Goal: Transaction & Acquisition: Book appointment/travel/reservation

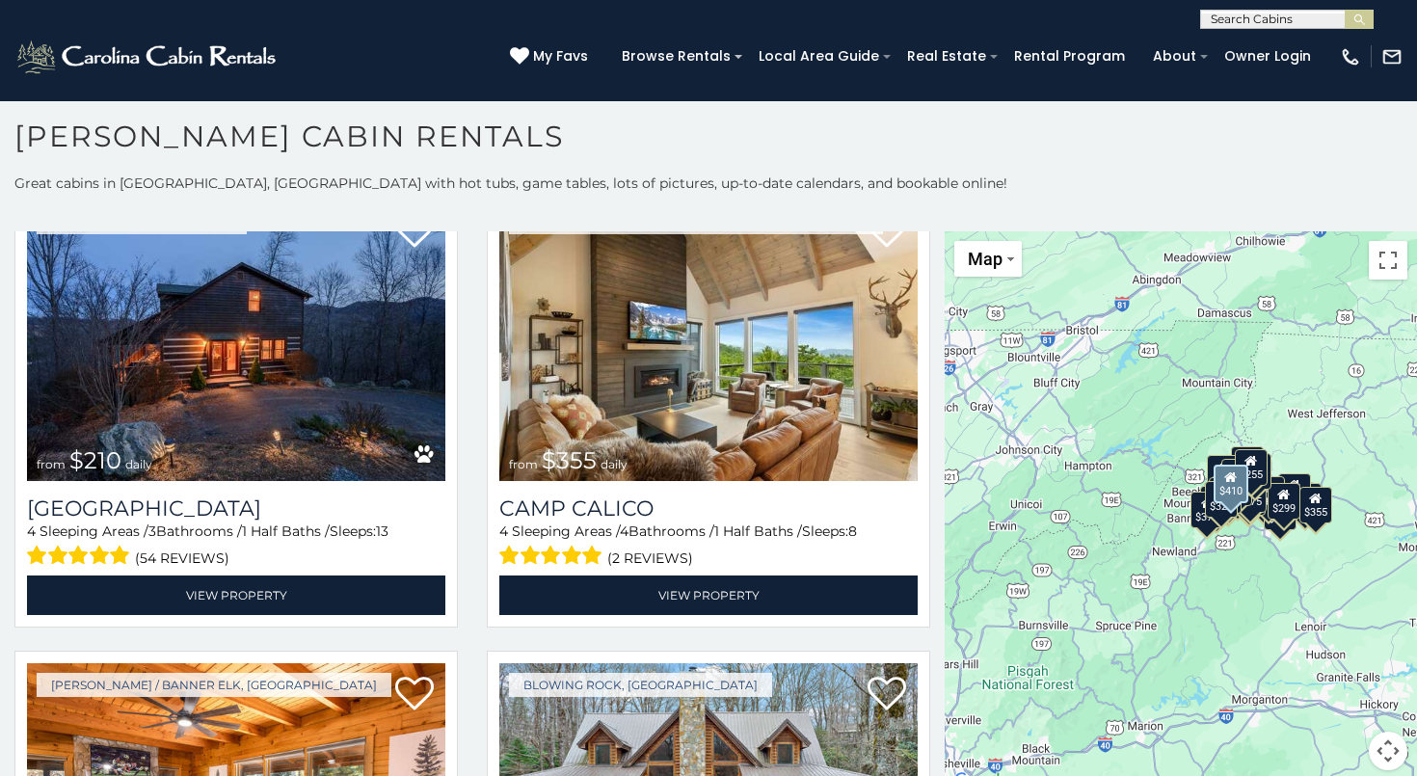
scroll to position [5641, 0]
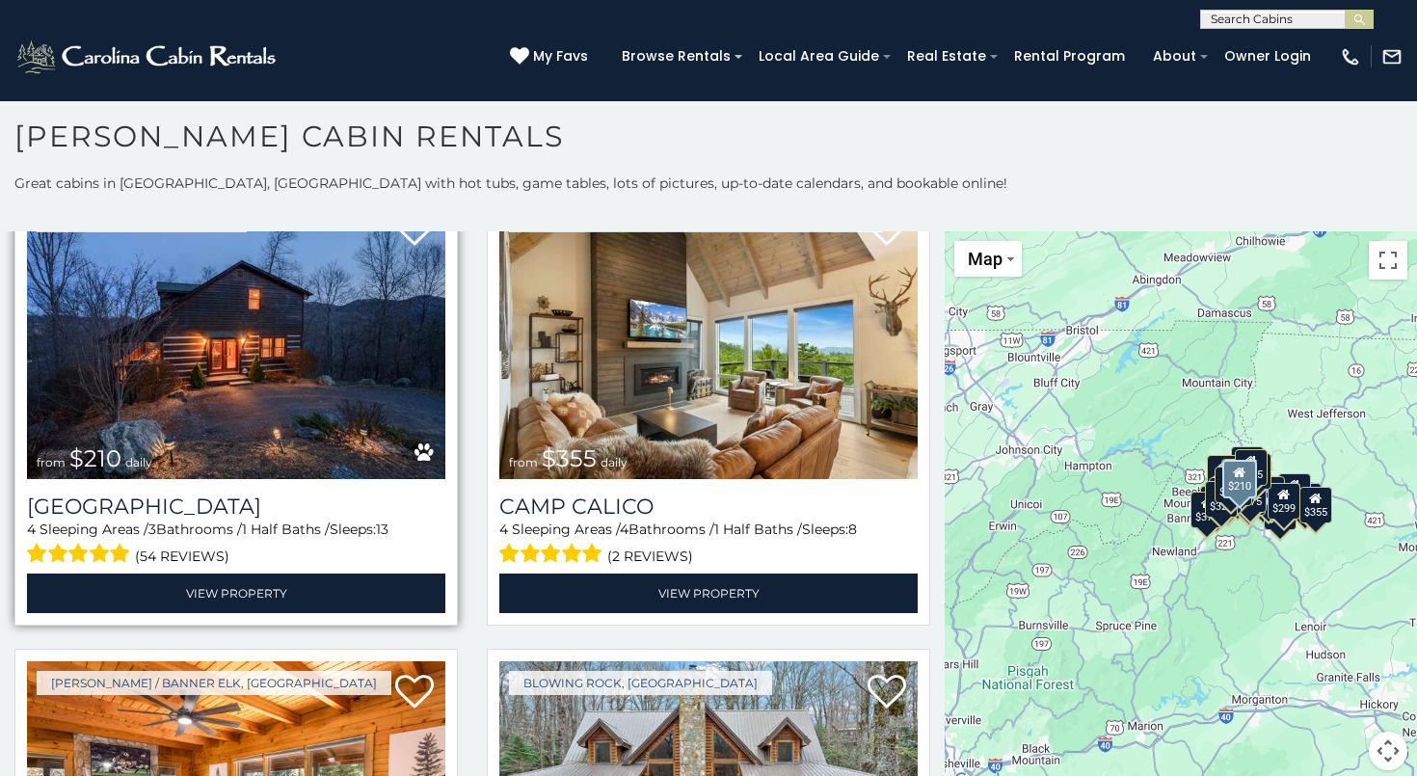
click at [365, 362] on img at bounding box center [236, 339] width 418 height 281
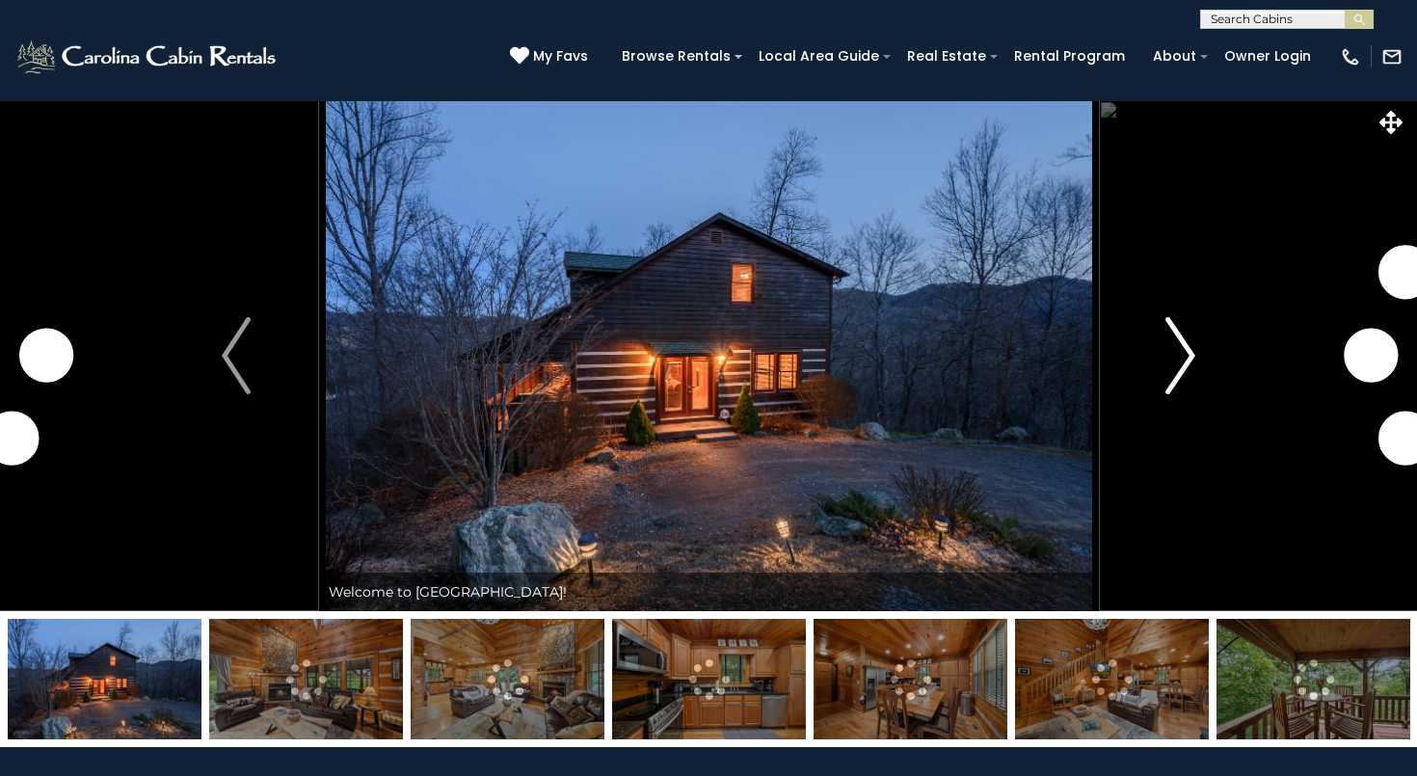
click at [1187, 356] on img "Next" at bounding box center [1181, 355] width 29 height 77
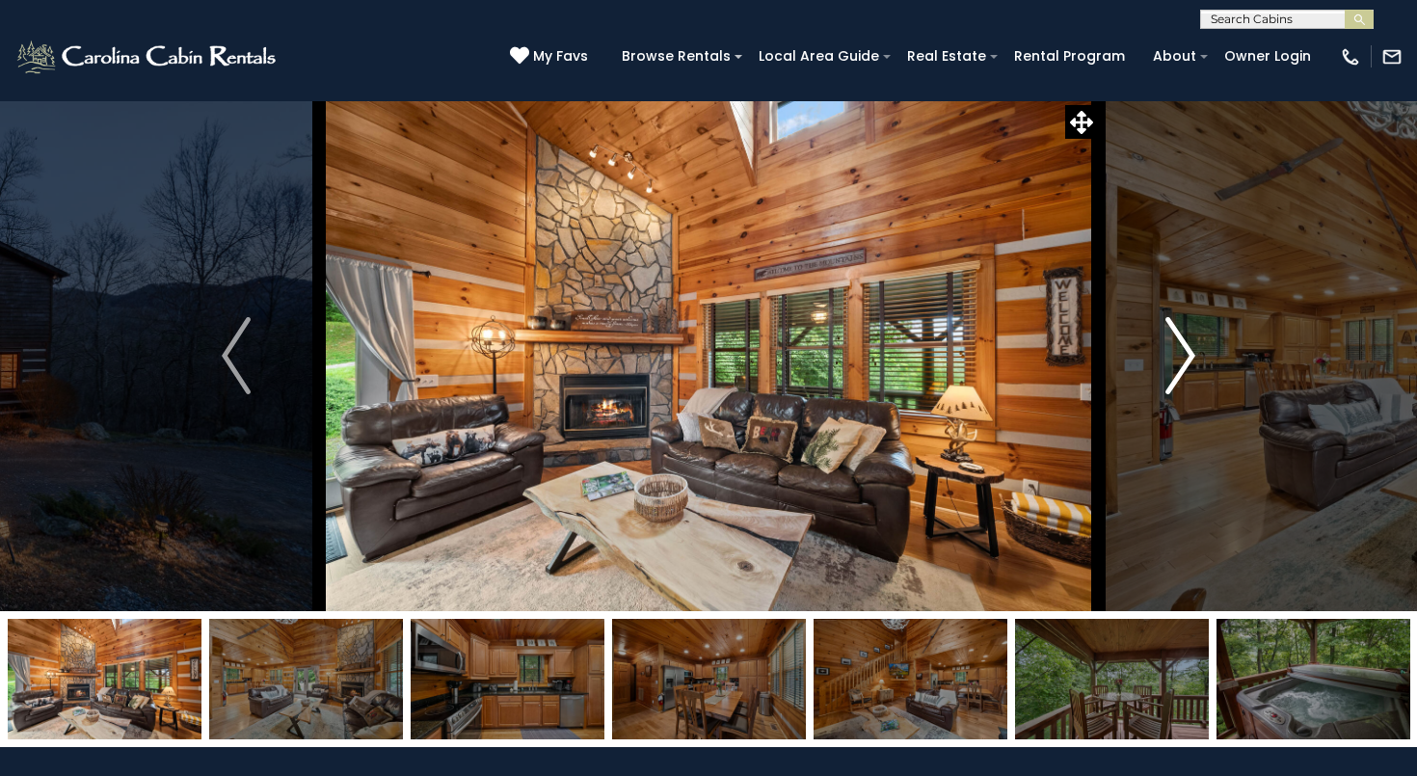
click at [1187, 356] on img "Next" at bounding box center [1181, 355] width 29 height 77
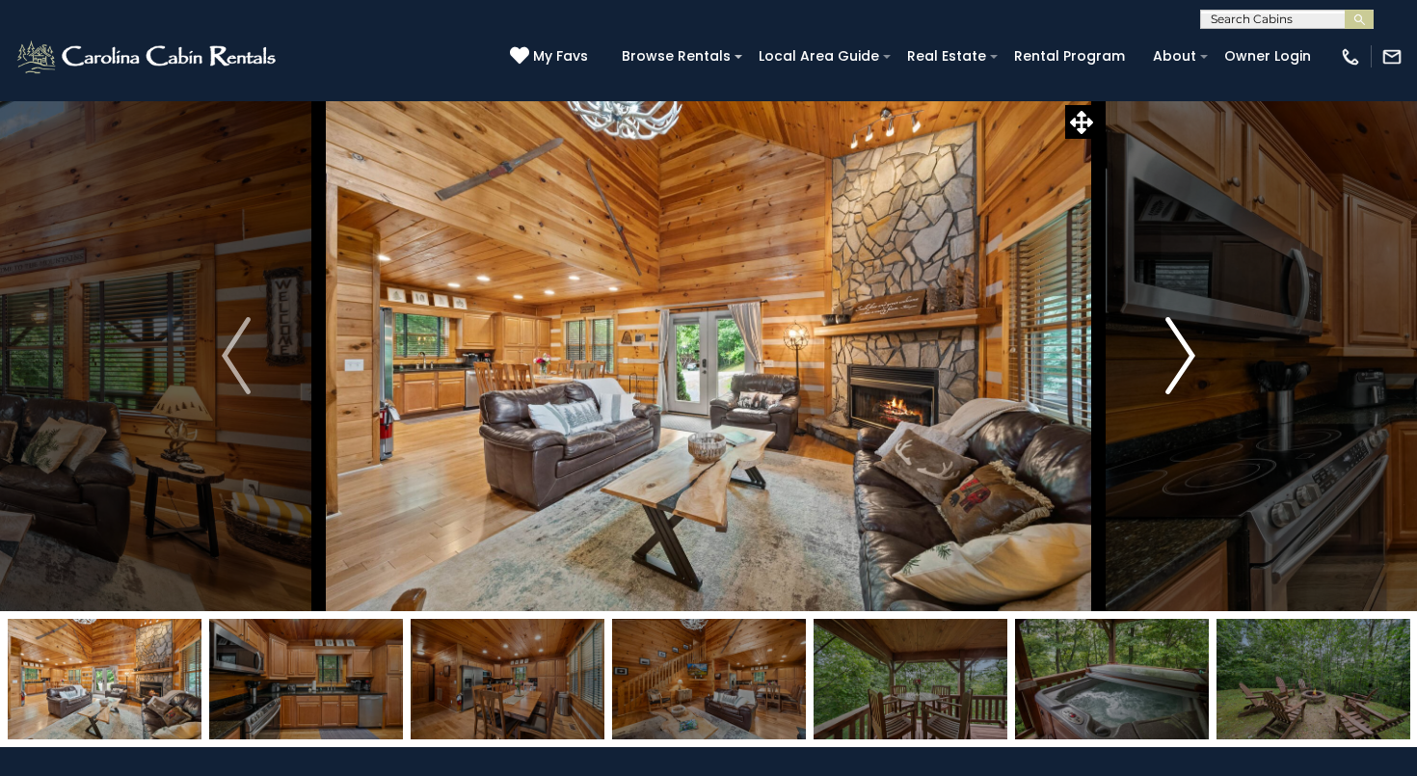
click at [1187, 356] on img "Next" at bounding box center [1181, 355] width 29 height 77
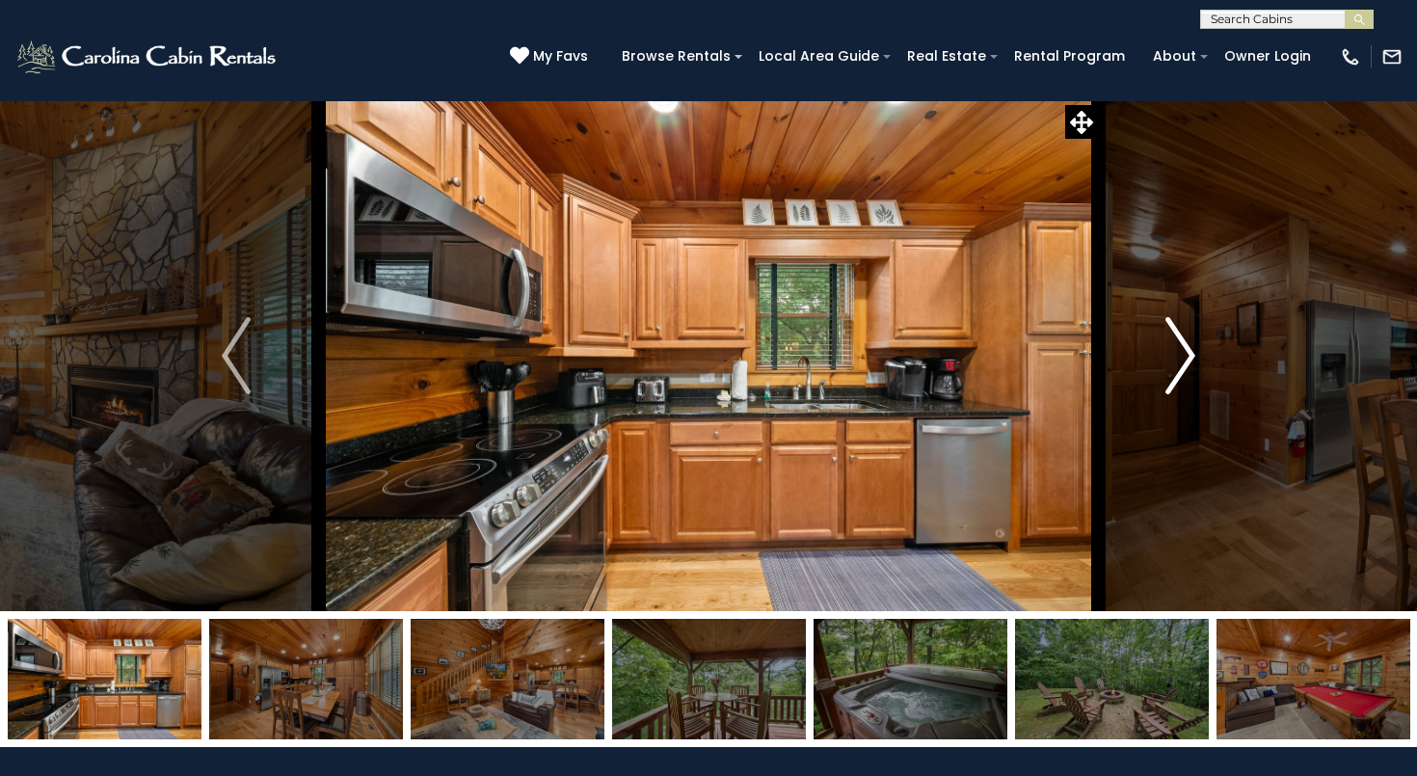
click at [1187, 356] on img "Next" at bounding box center [1181, 355] width 29 height 77
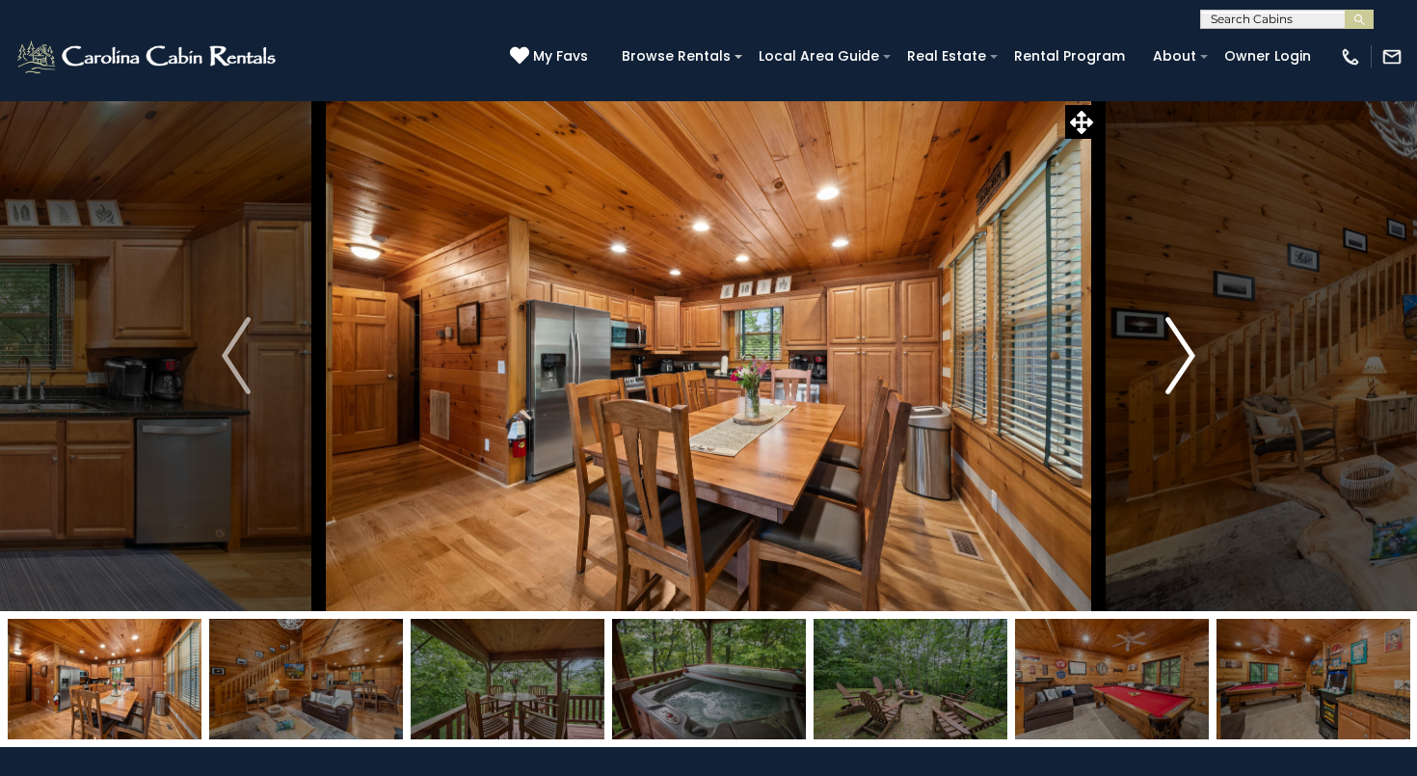
click at [1187, 356] on img "Next" at bounding box center [1181, 355] width 29 height 77
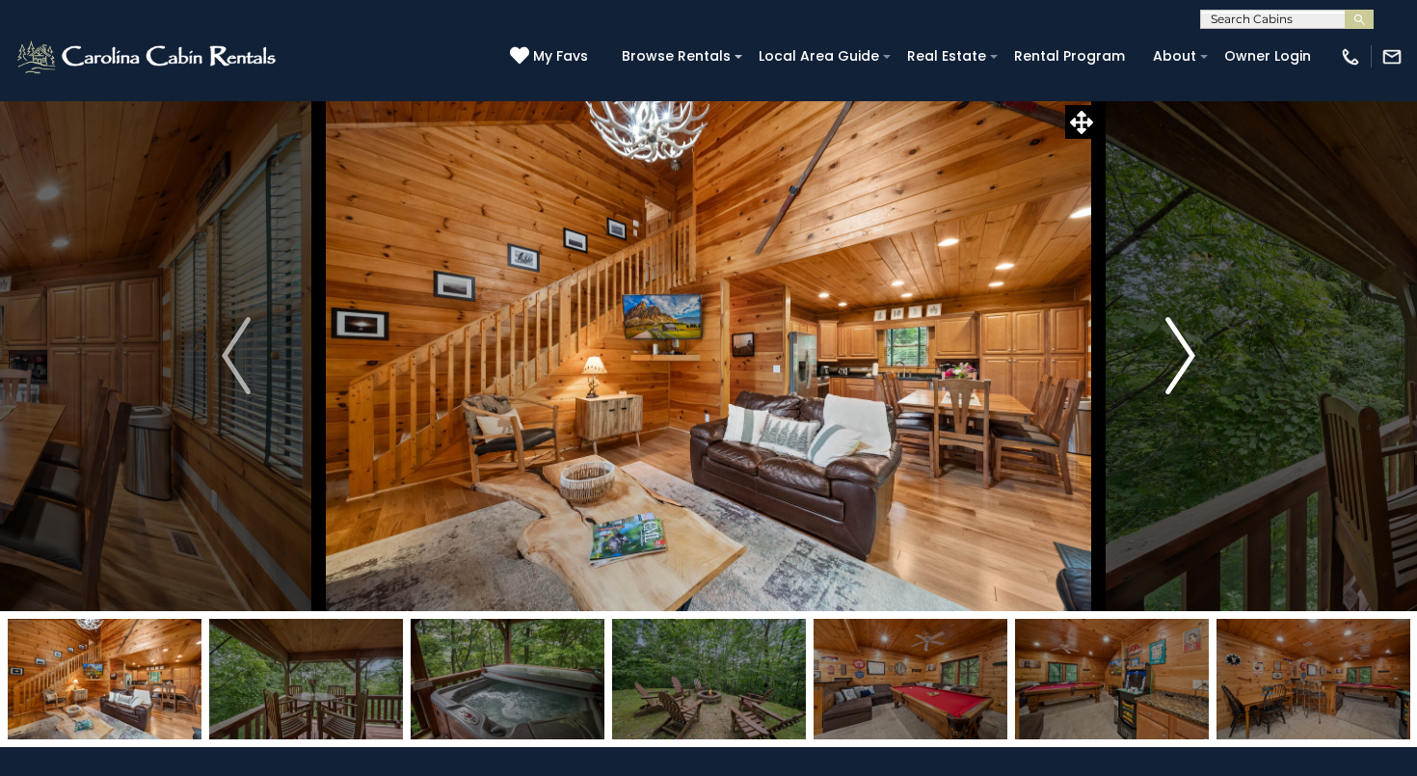
click at [1187, 356] on img "Next" at bounding box center [1181, 355] width 29 height 77
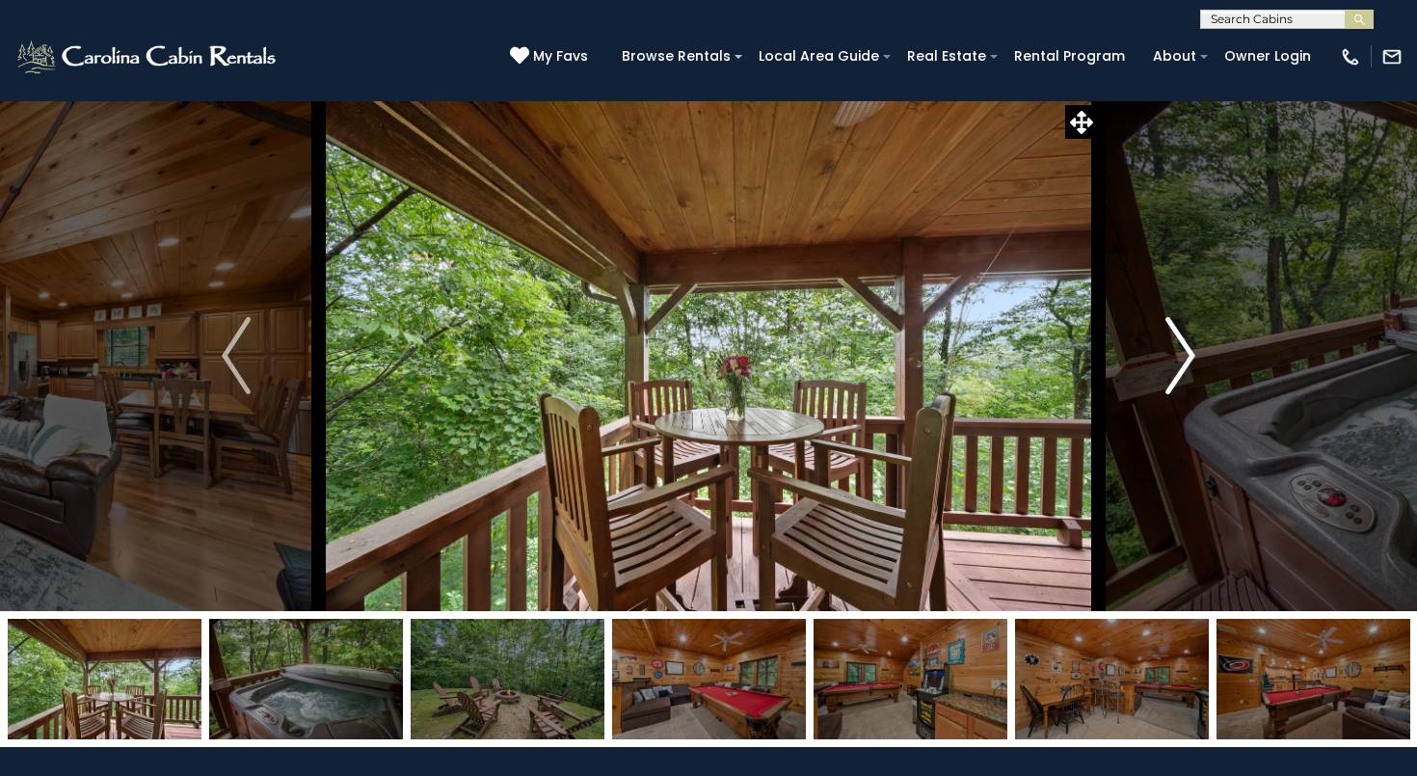
click at [1187, 356] on img "Next" at bounding box center [1181, 355] width 29 height 77
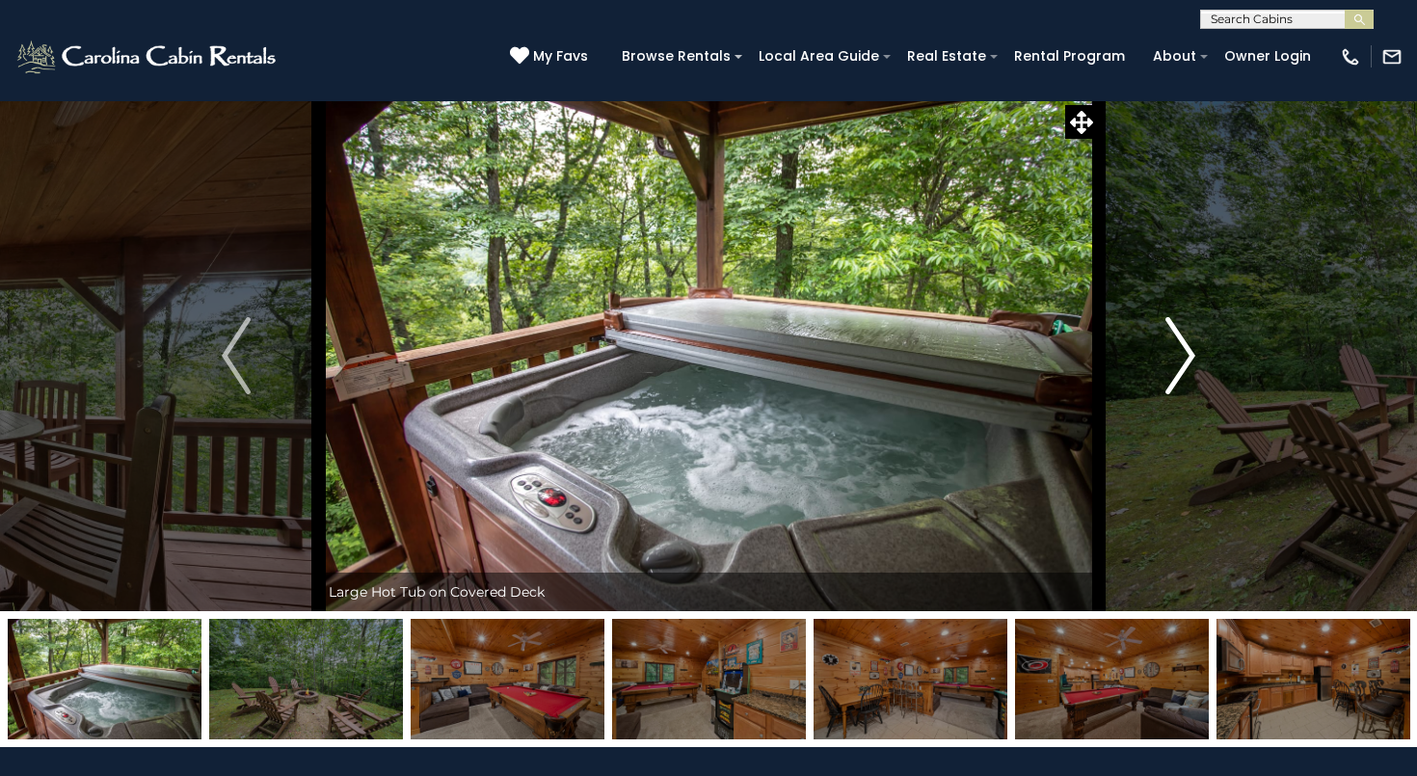
click at [1187, 356] on img "Next" at bounding box center [1181, 355] width 29 height 77
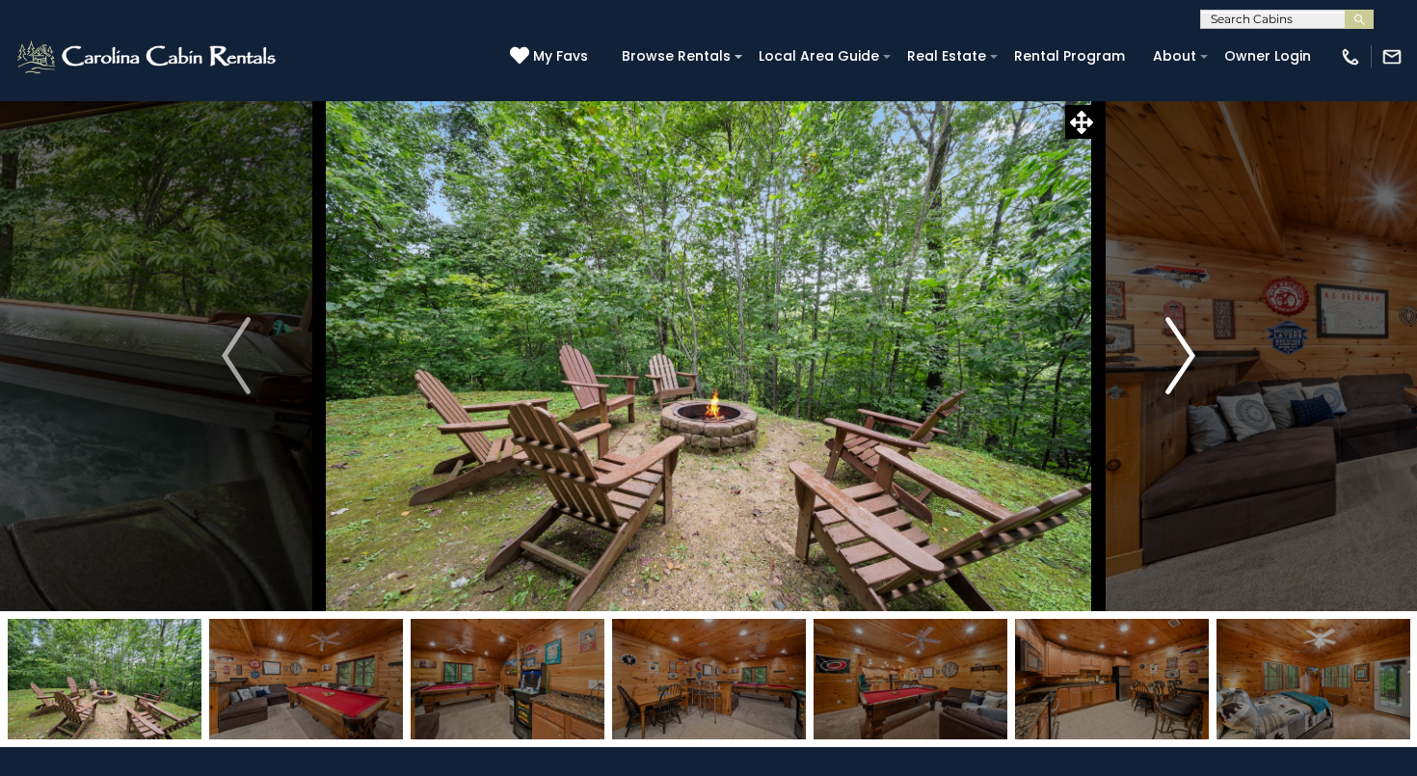
click at [1187, 356] on img "Next" at bounding box center [1181, 355] width 29 height 77
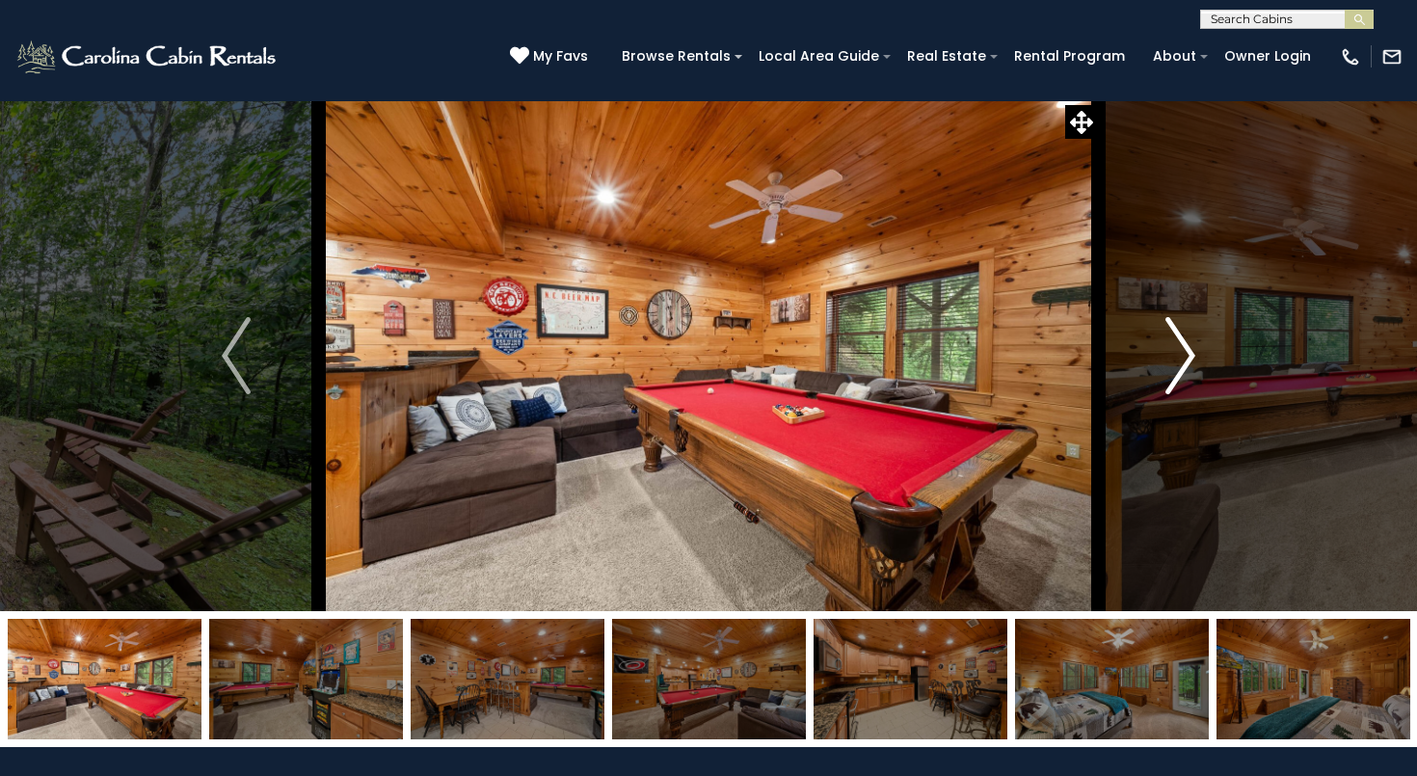
click at [1187, 356] on img "Next" at bounding box center [1181, 355] width 29 height 77
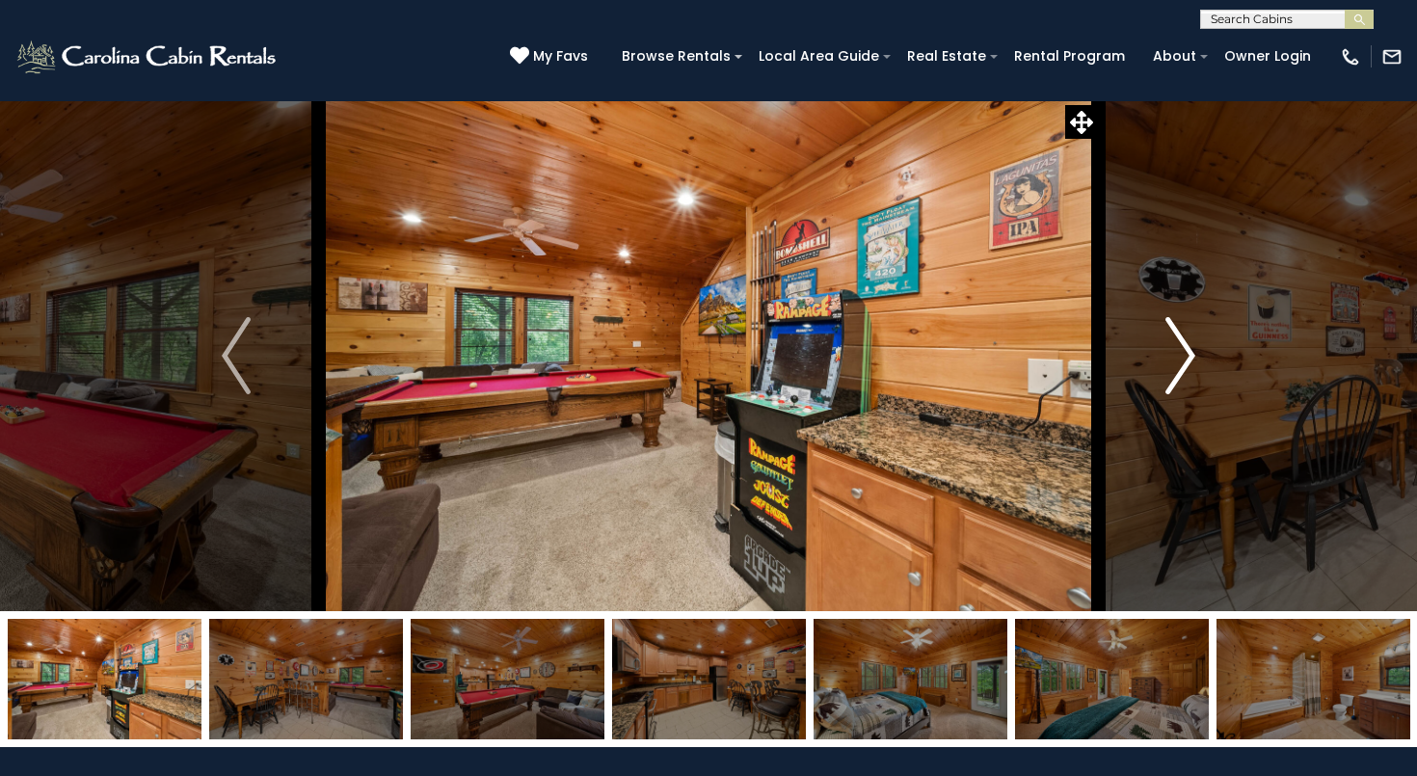
click at [1187, 356] on img "Next" at bounding box center [1181, 355] width 29 height 77
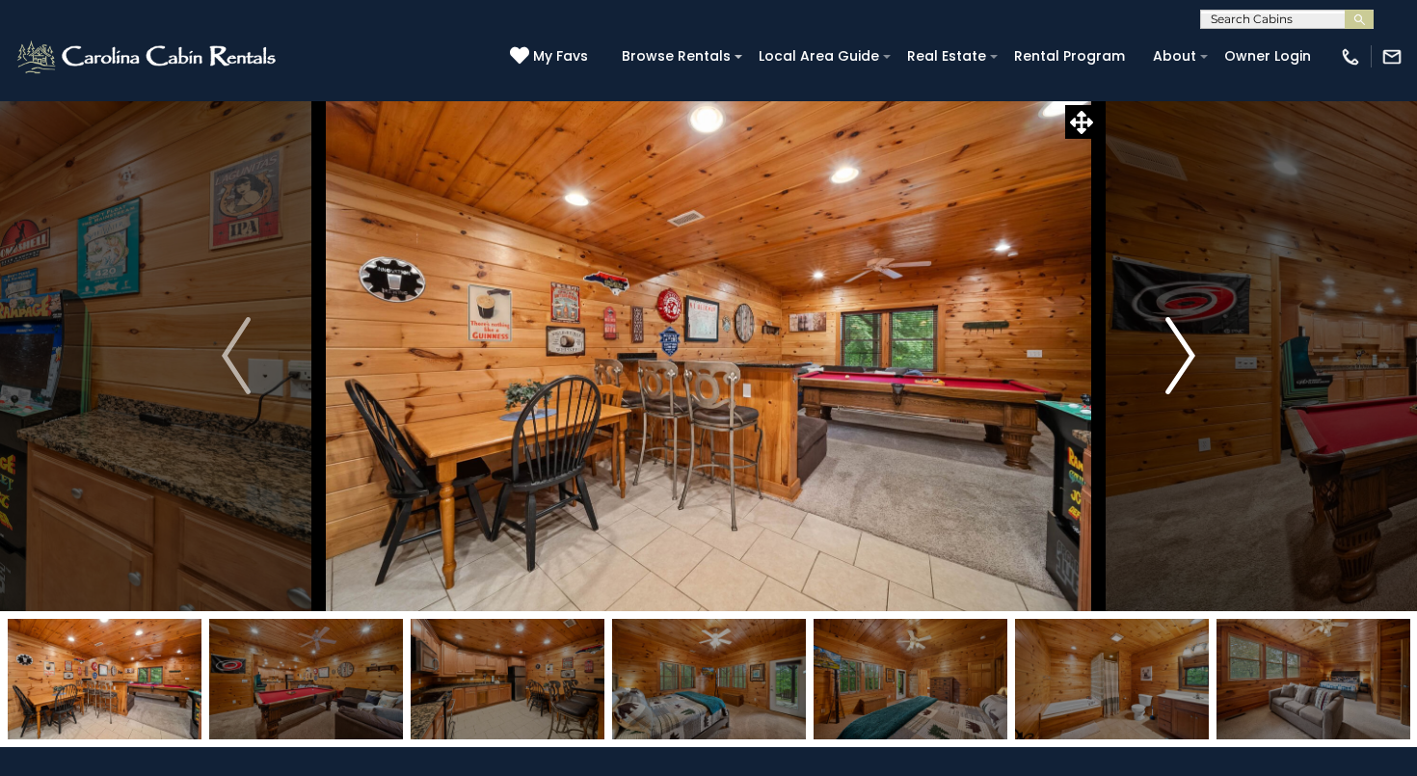
click at [1187, 356] on img "Next" at bounding box center [1181, 355] width 29 height 77
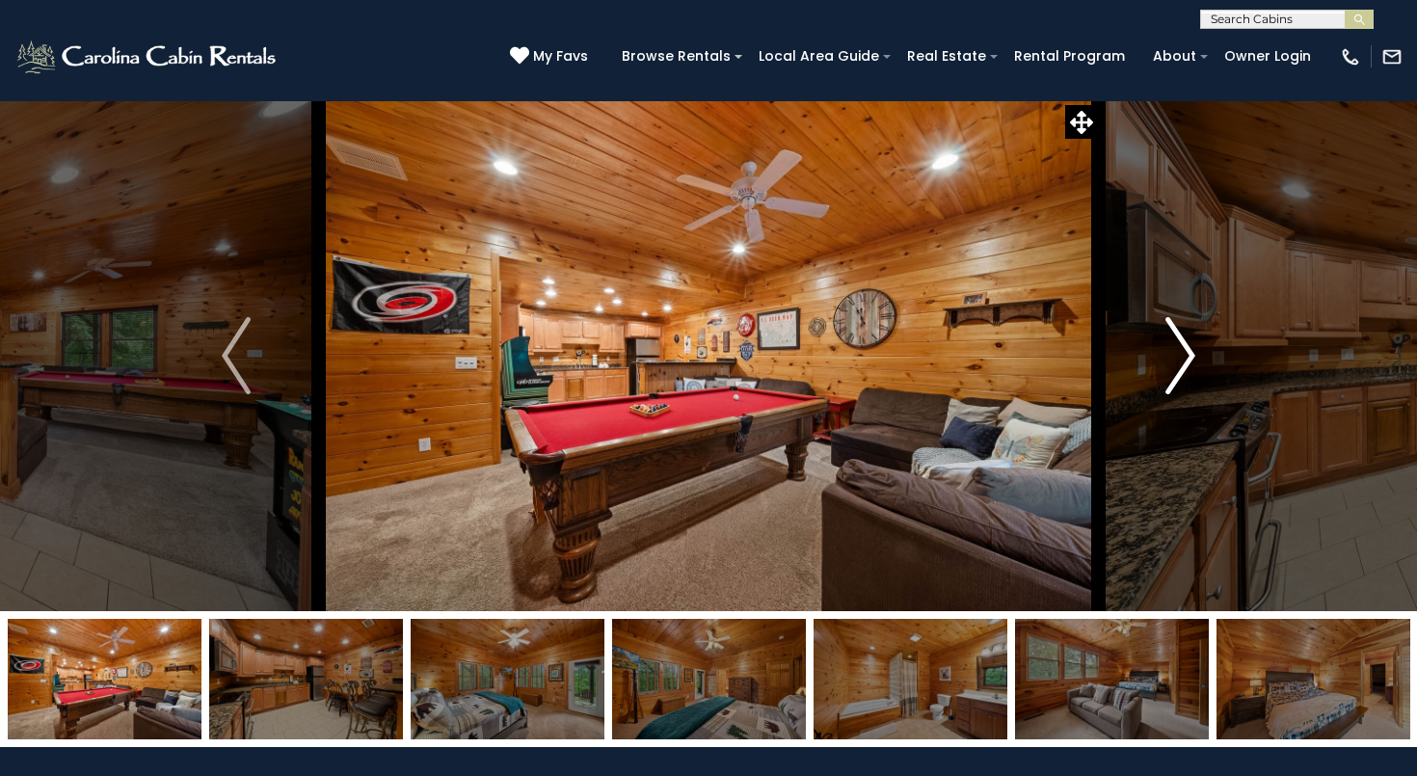
click at [1187, 356] on img "Next" at bounding box center [1181, 355] width 29 height 77
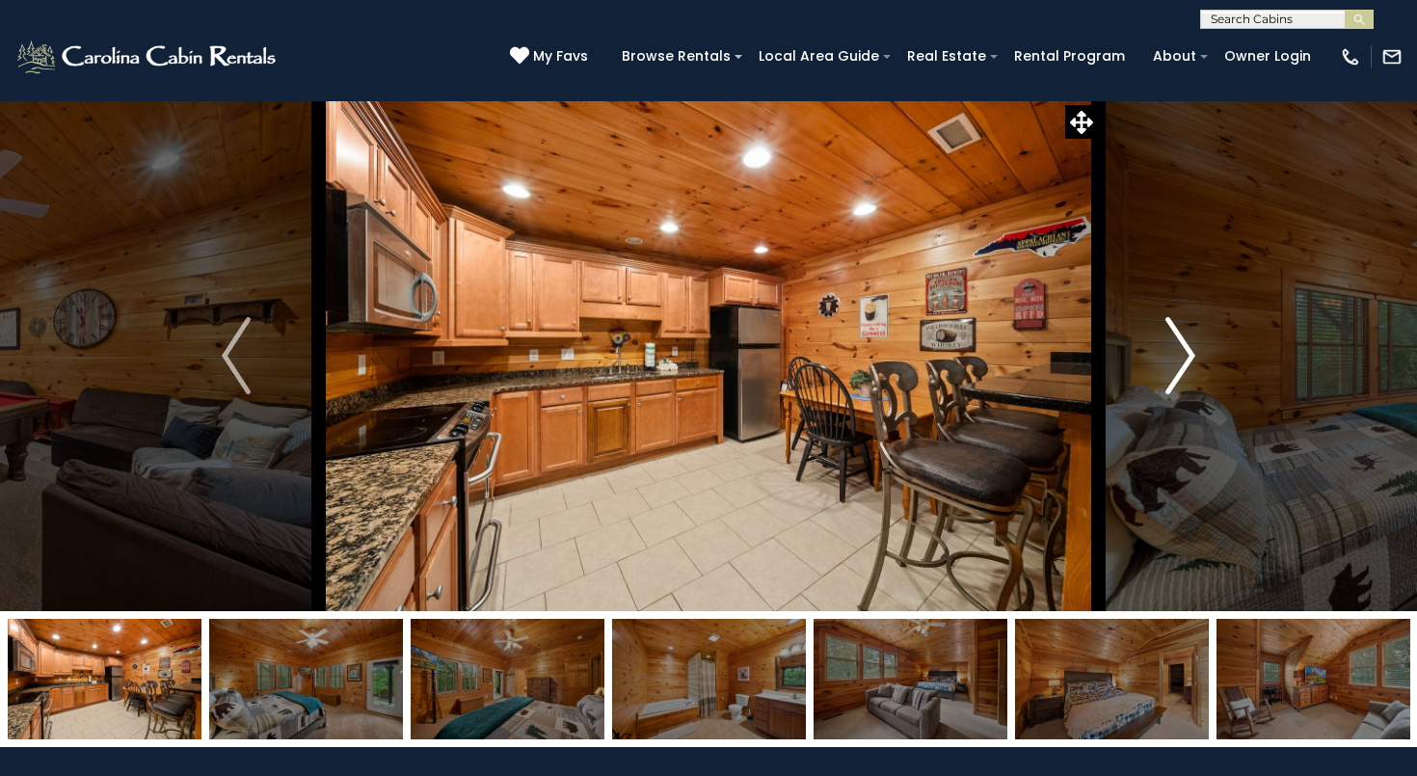
click at [1187, 356] on img "Next" at bounding box center [1181, 355] width 29 height 77
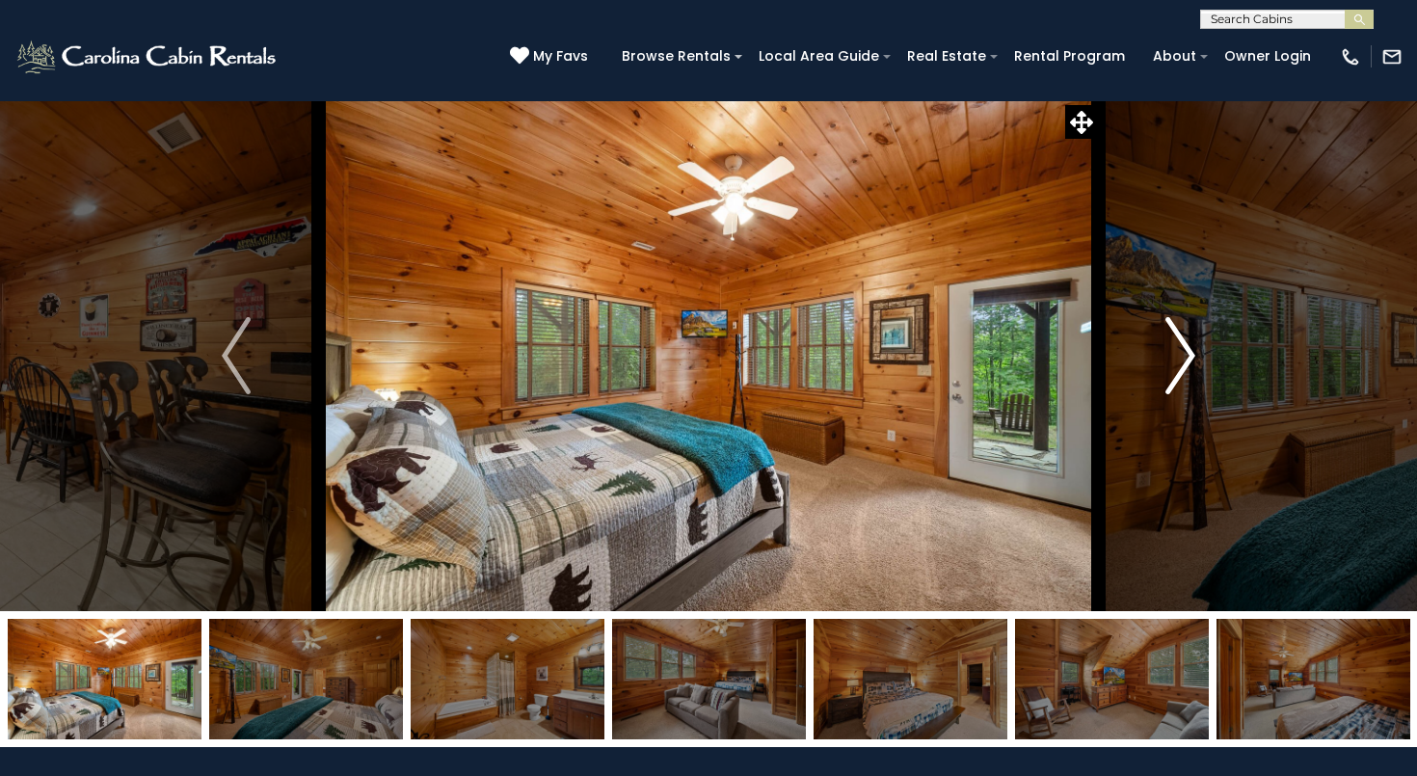
click at [1187, 356] on img "Next" at bounding box center [1181, 355] width 29 height 77
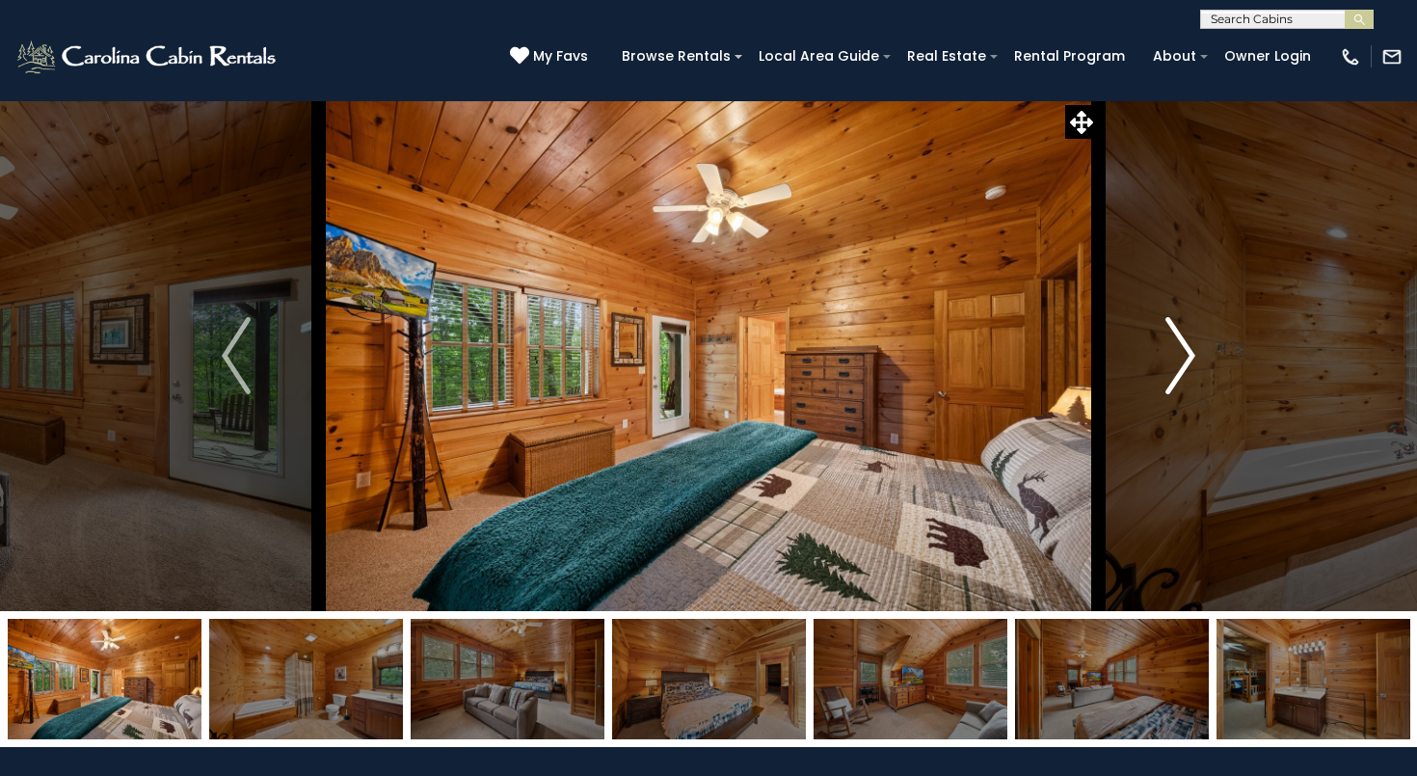
click at [1187, 356] on img "Next" at bounding box center [1181, 355] width 29 height 77
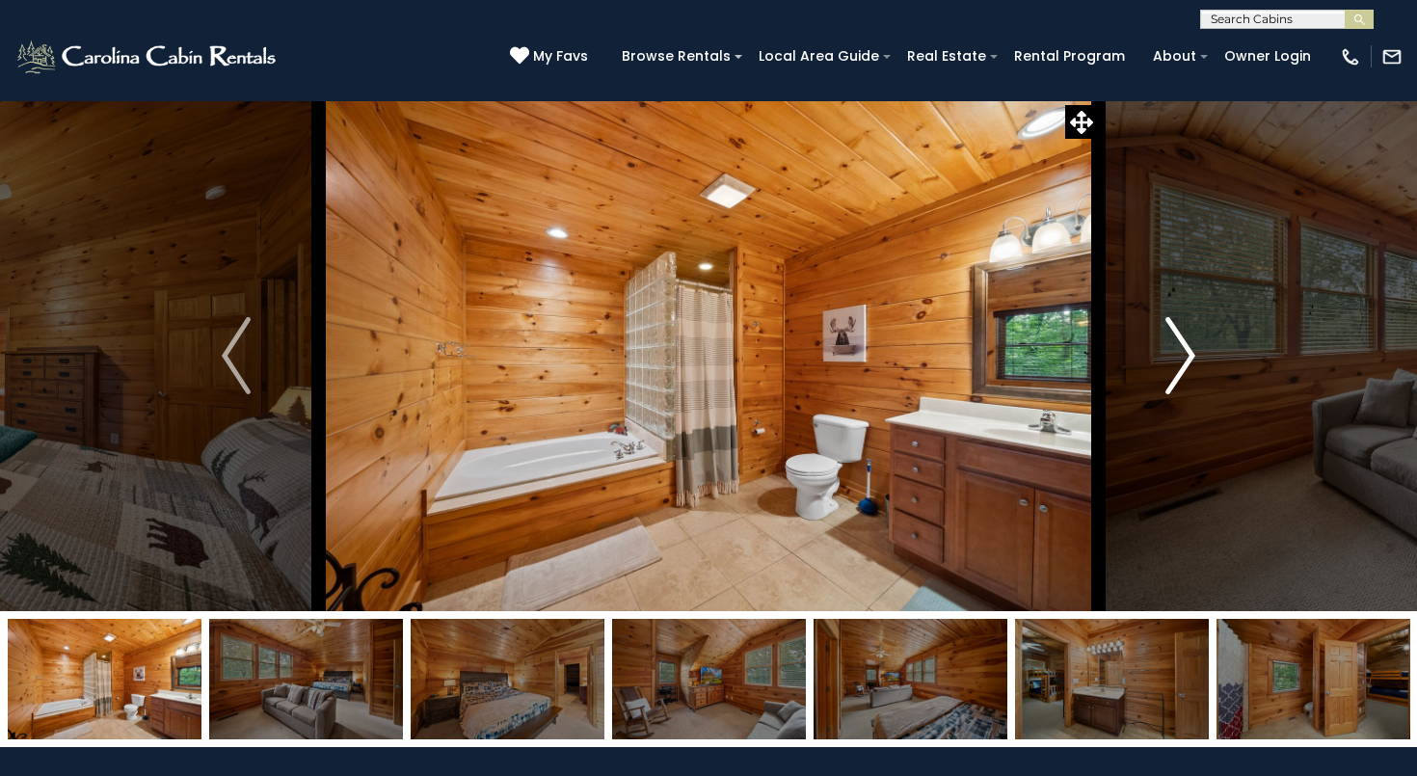
click at [1187, 356] on img "Next" at bounding box center [1181, 355] width 29 height 77
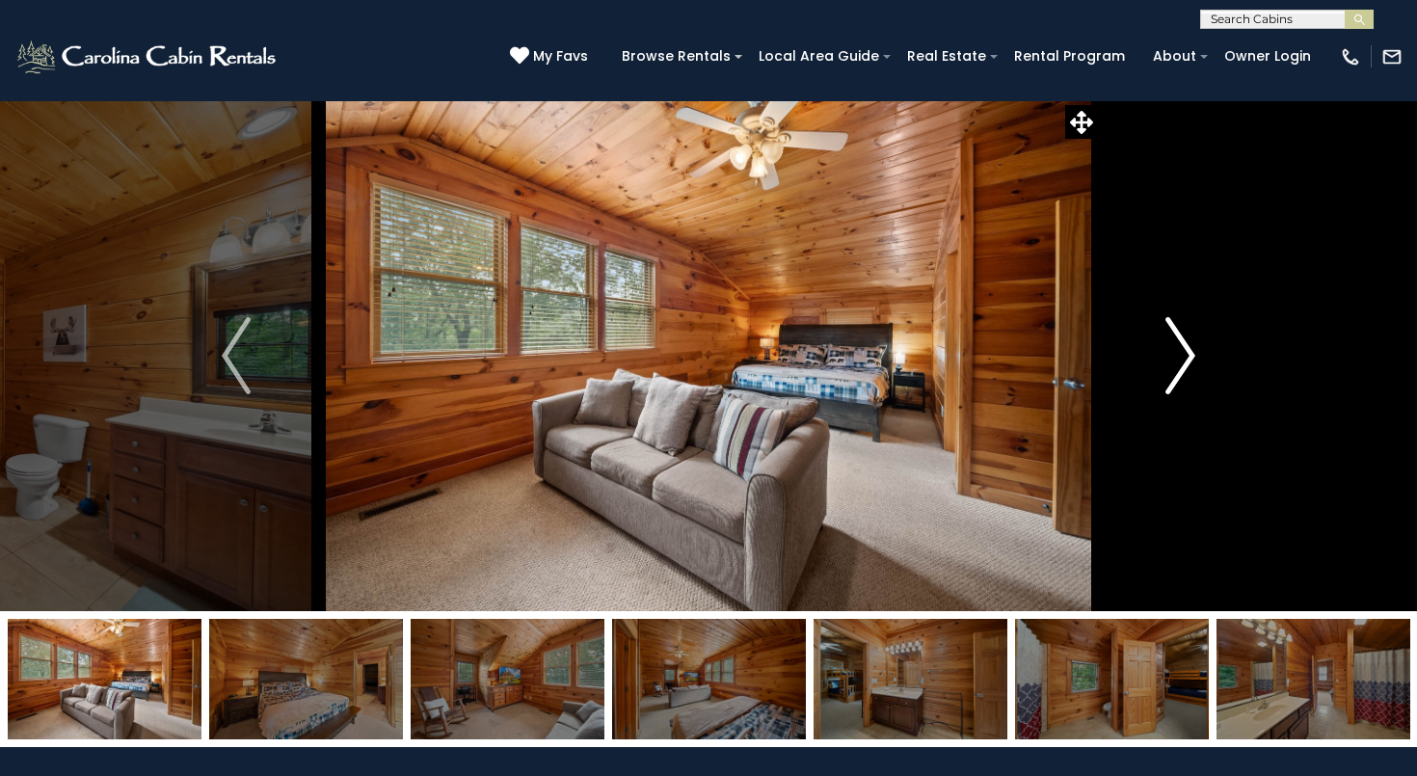
click at [1187, 356] on img "Next" at bounding box center [1181, 355] width 29 height 77
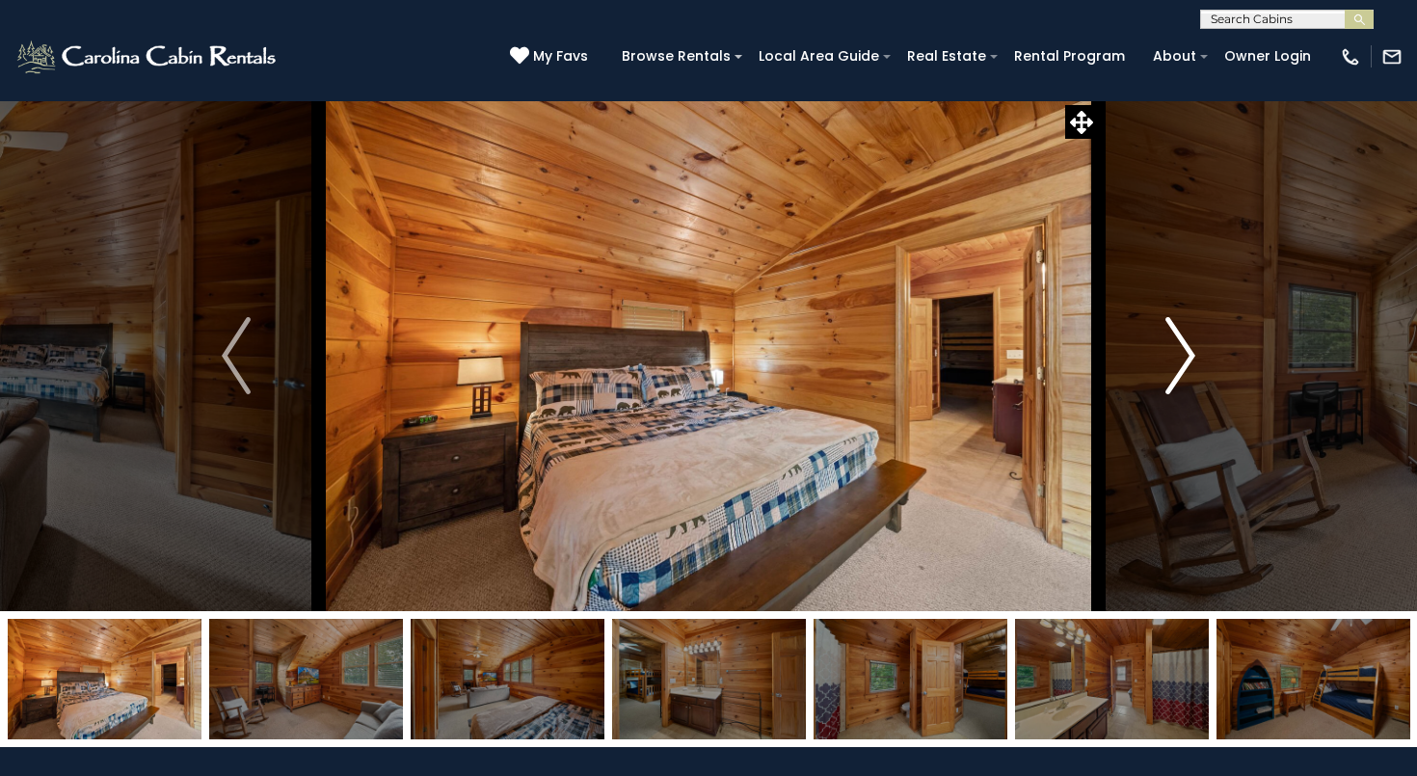
click at [1187, 356] on img "Next" at bounding box center [1181, 355] width 29 height 77
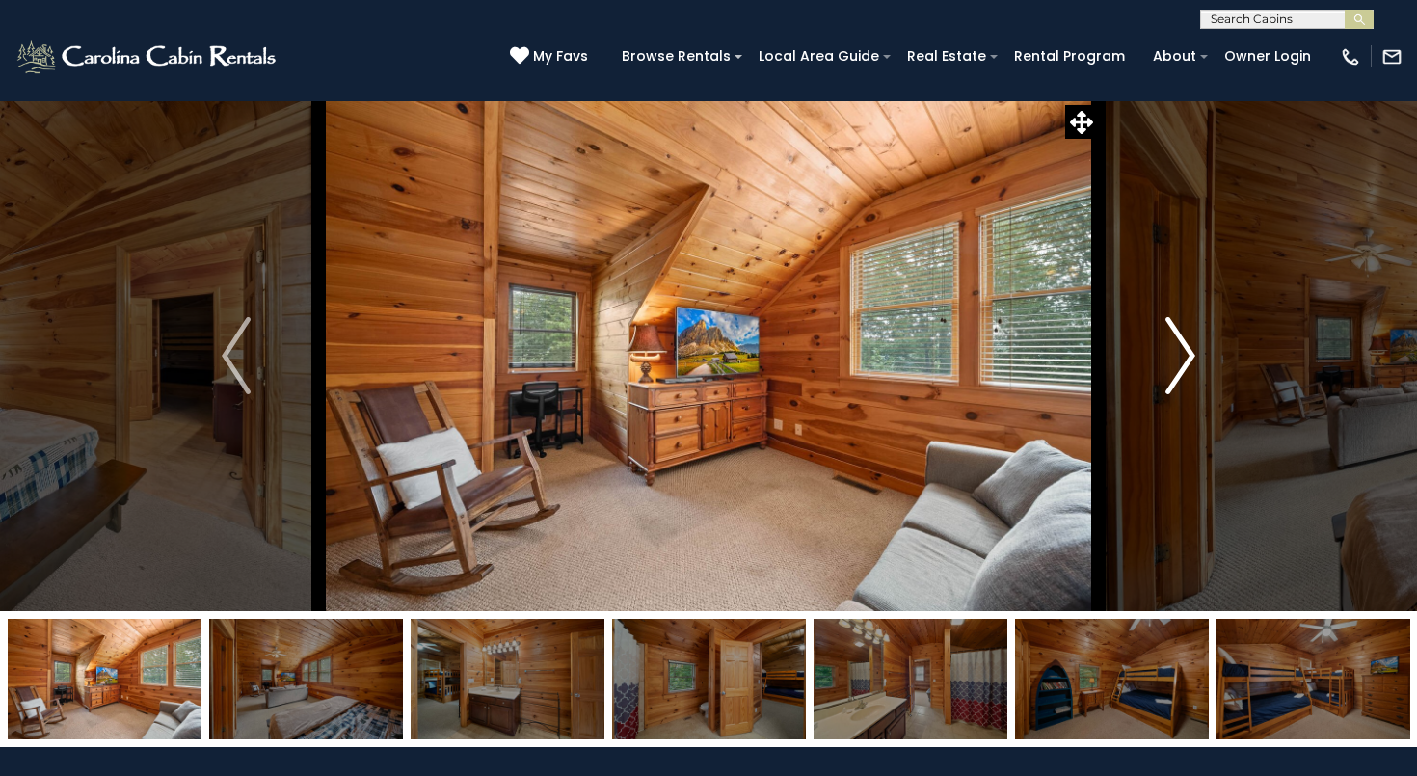
click at [1187, 356] on img "Next" at bounding box center [1181, 355] width 29 height 77
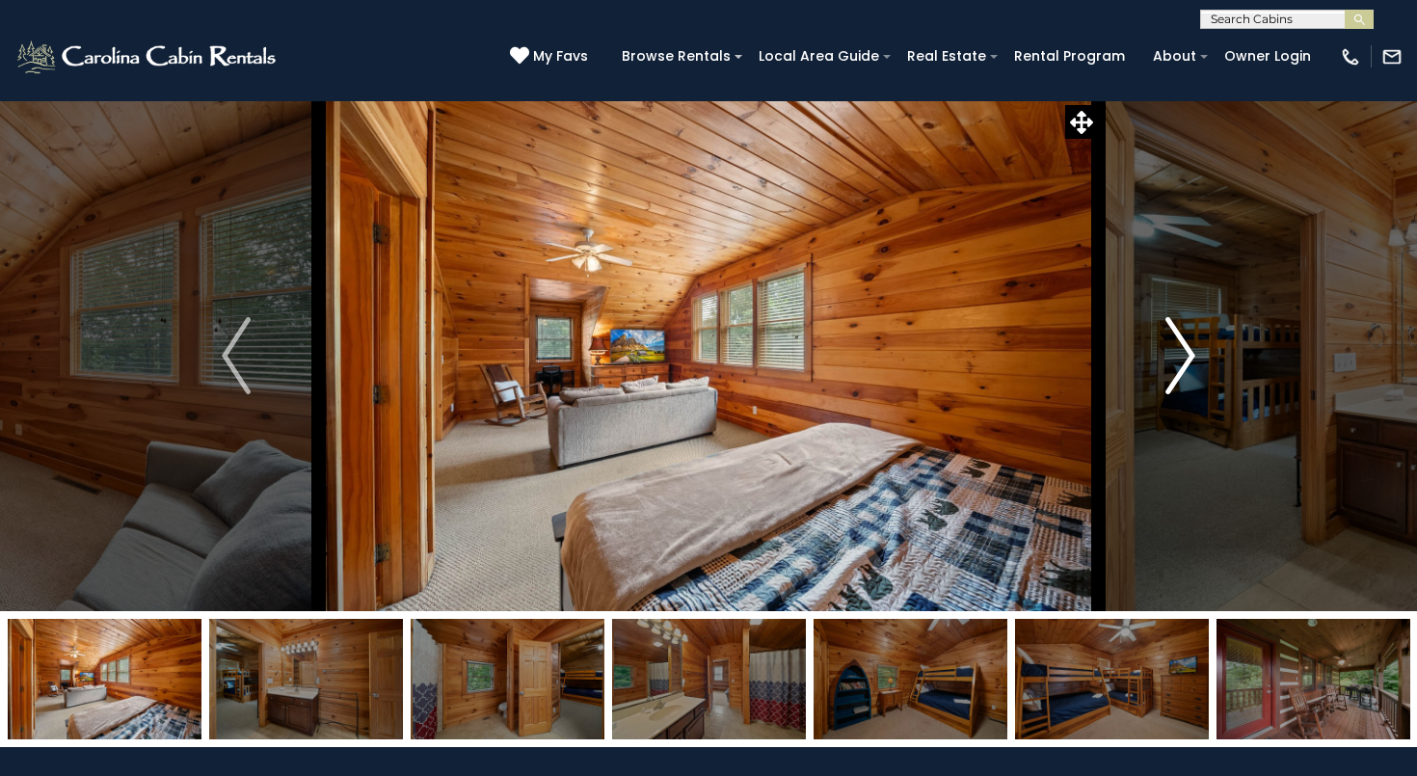
click at [1187, 356] on img "Next" at bounding box center [1181, 355] width 29 height 77
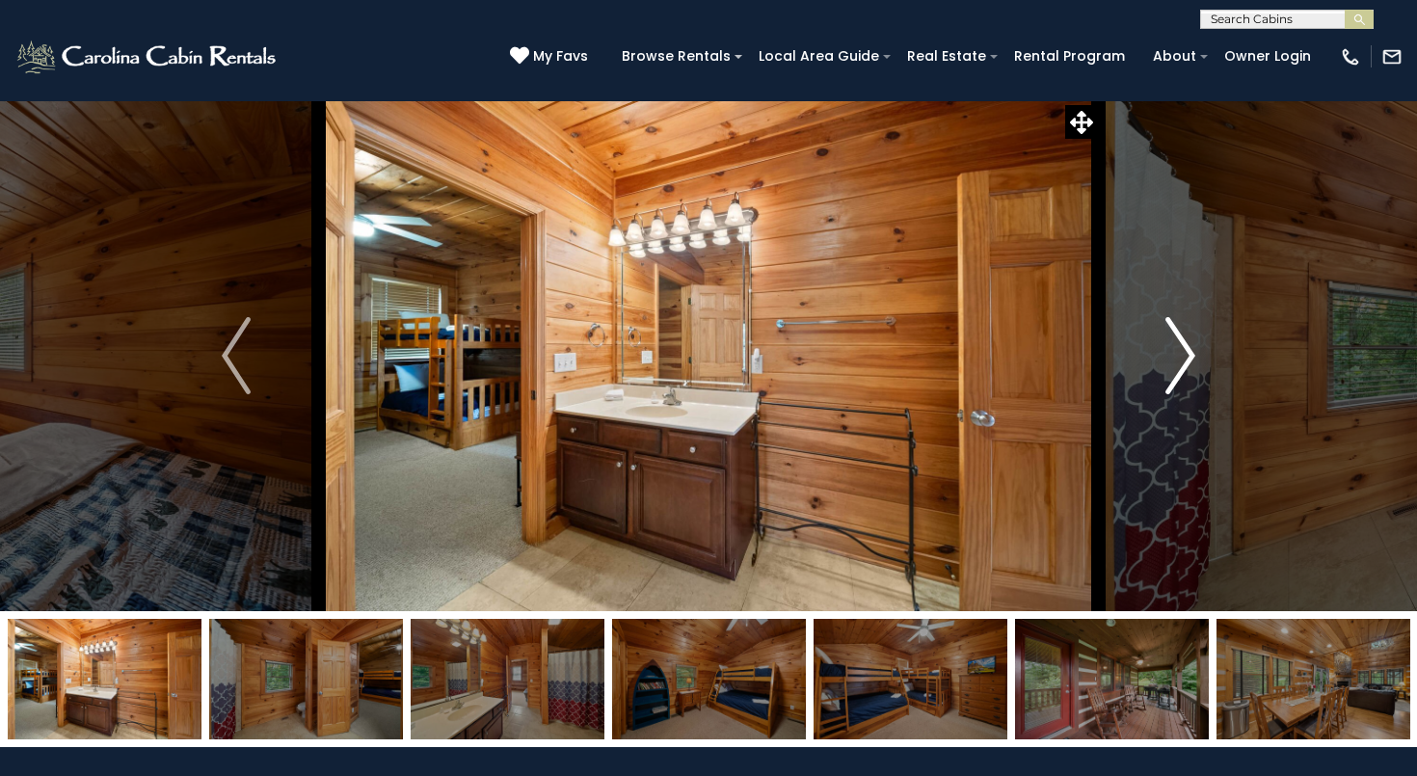
click at [1187, 356] on img "Next" at bounding box center [1181, 355] width 29 height 77
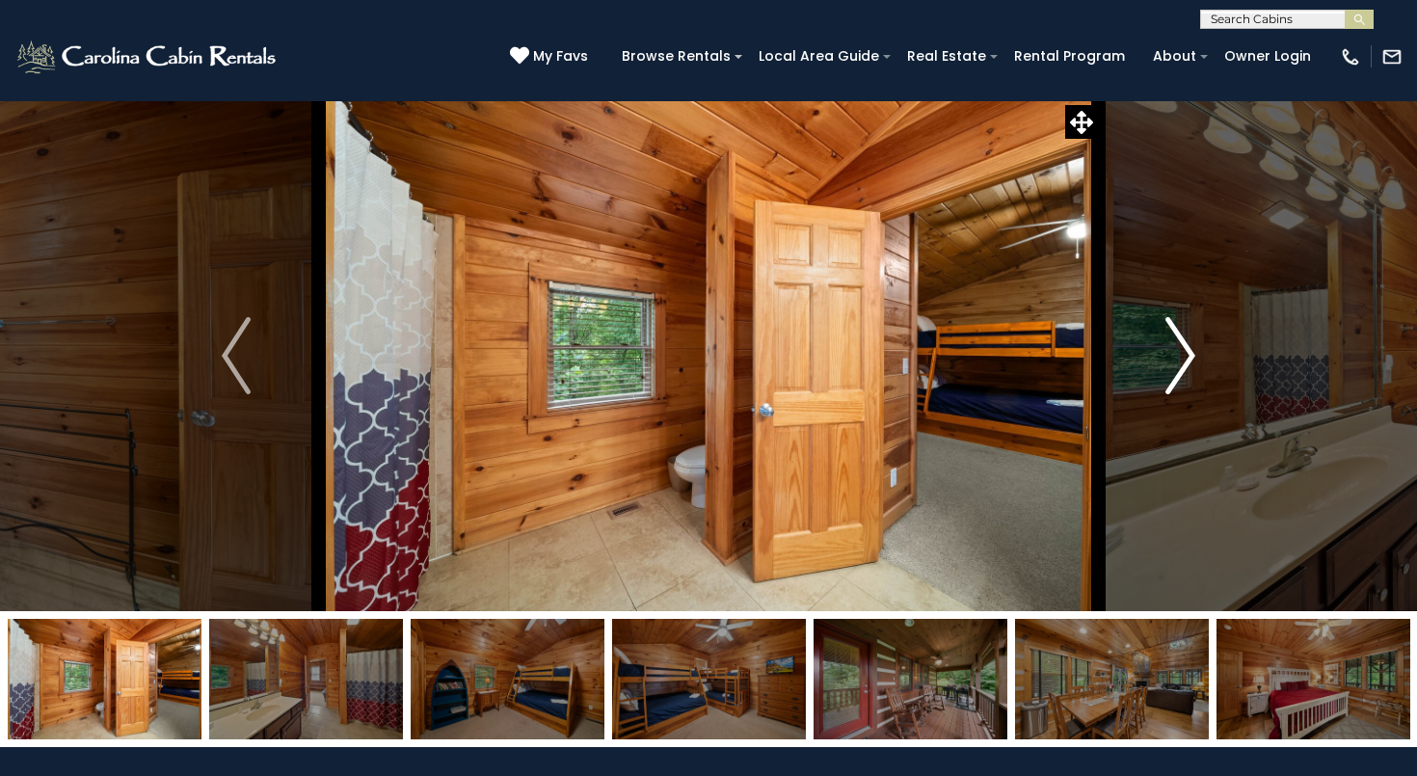
click at [1187, 356] on img "Next" at bounding box center [1181, 355] width 29 height 77
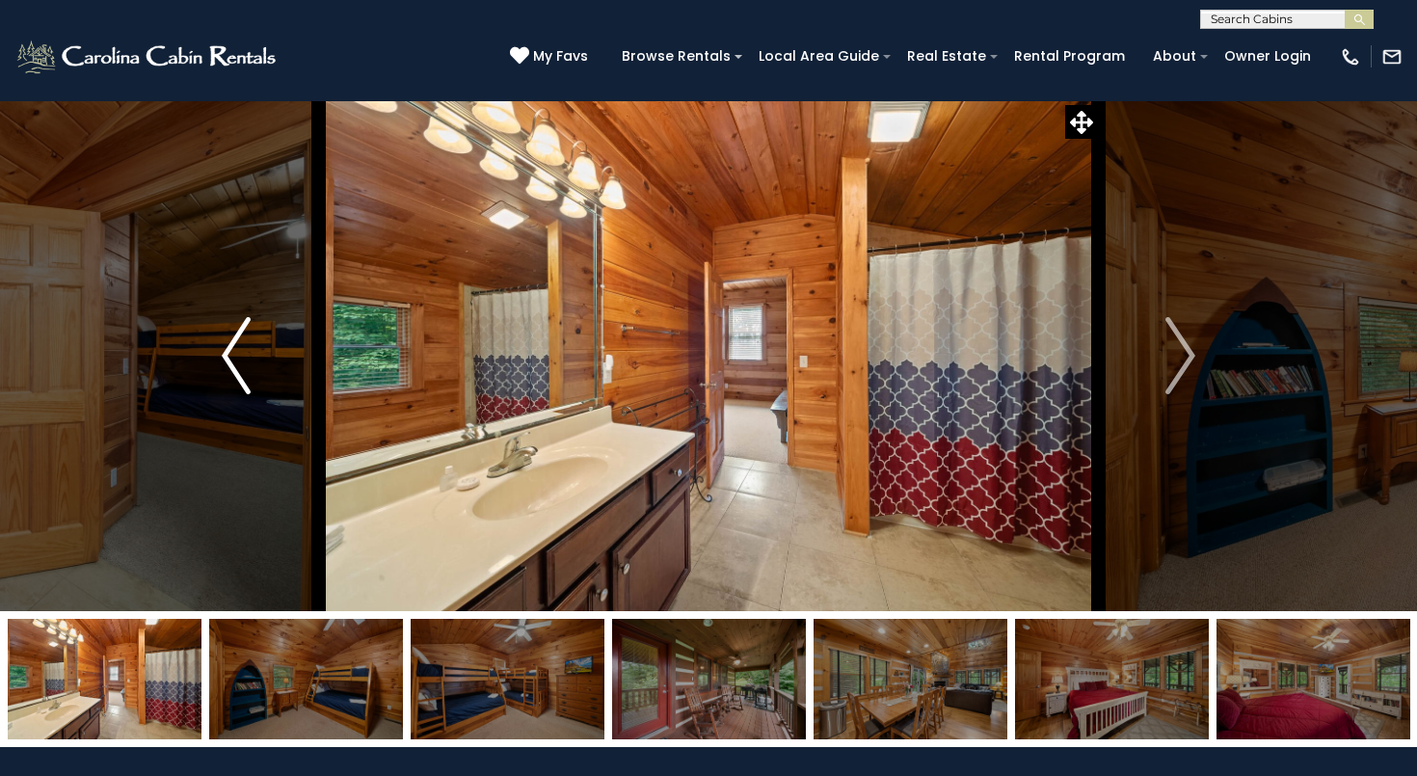
click at [243, 348] on img "Previous" at bounding box center [236, 355] width 29 height 77
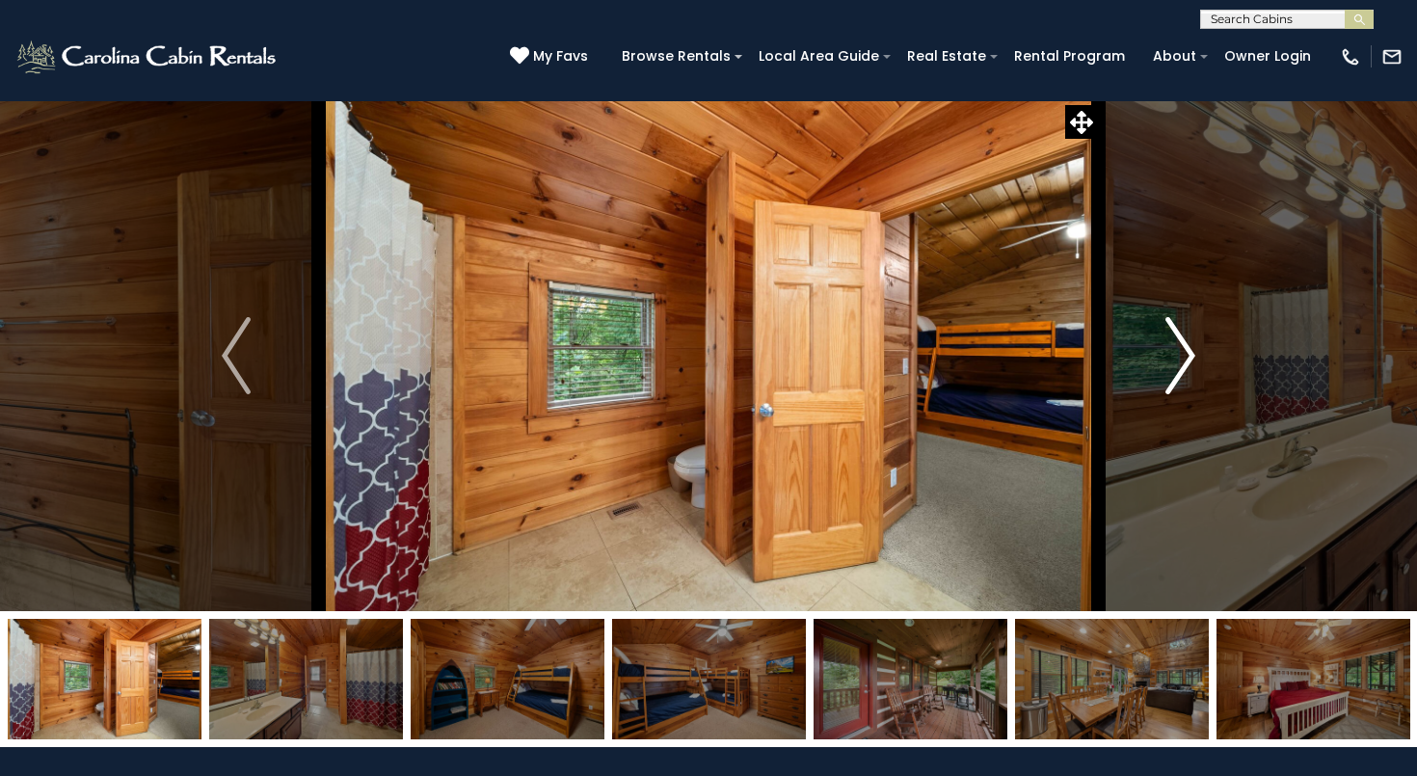
click at [1175, 353] on img "Next" at bounding box center [1181, 355] width 29 height 77
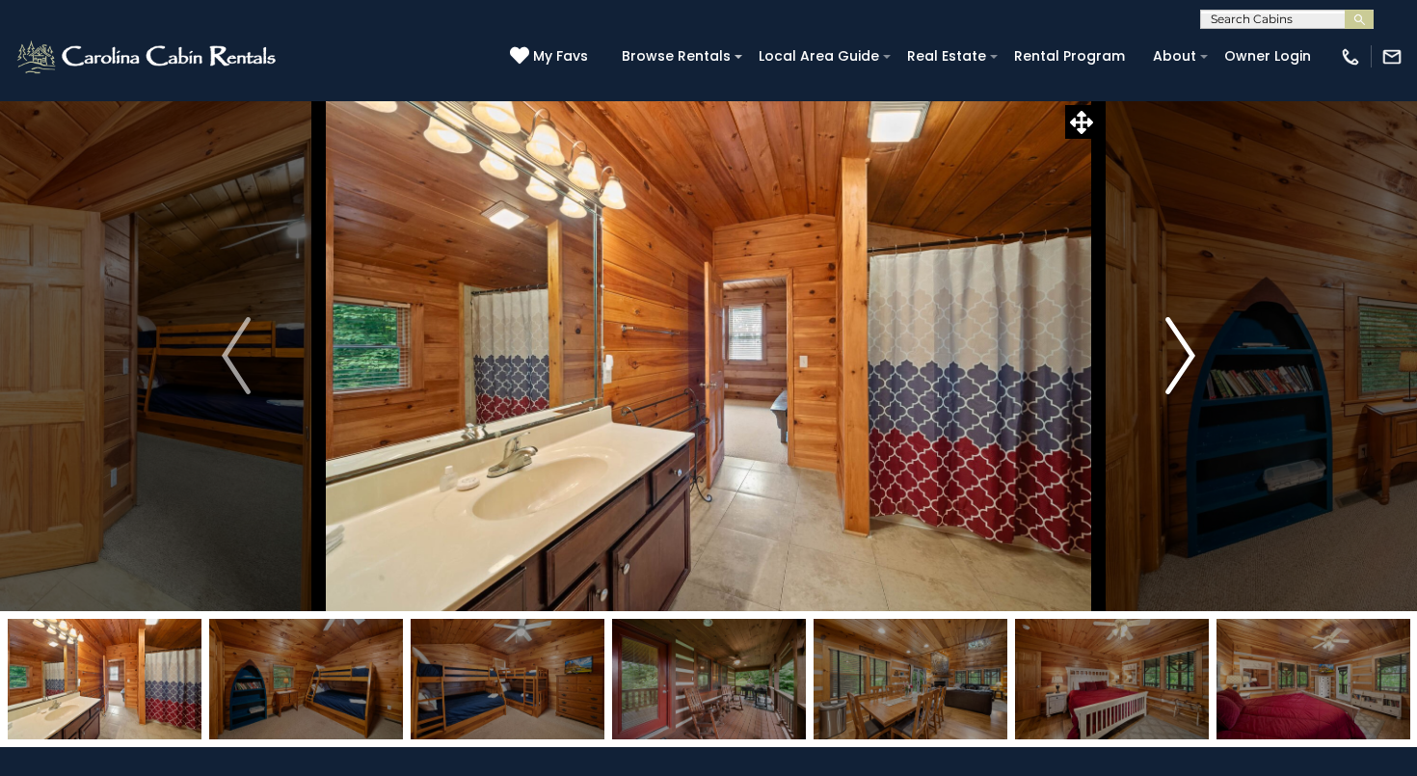
click at [1175, 353] on img "Next" at bounding box center [1181, 355] width 29 height 77
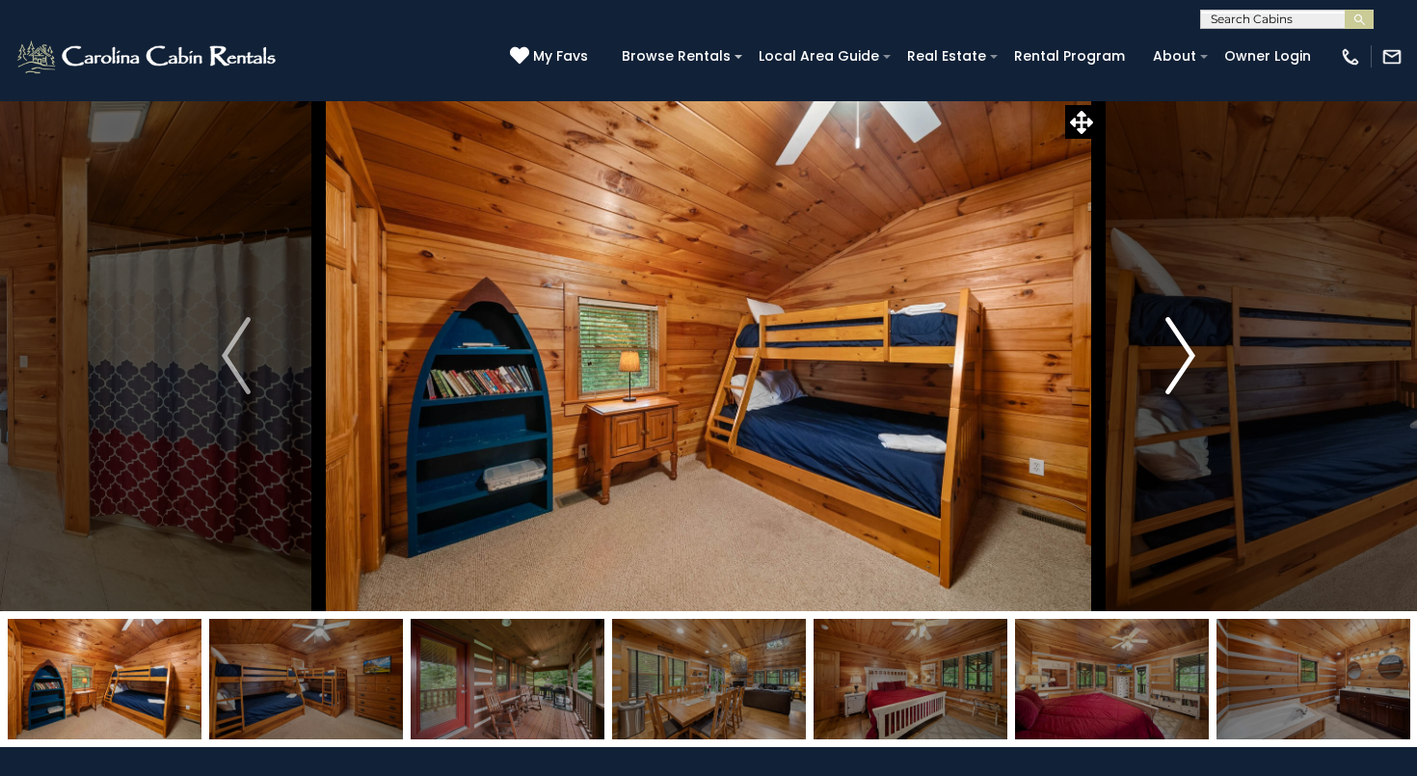
click at [1175, 353] on img "Next" at bounding box center [1181, 355] width 29 height 77
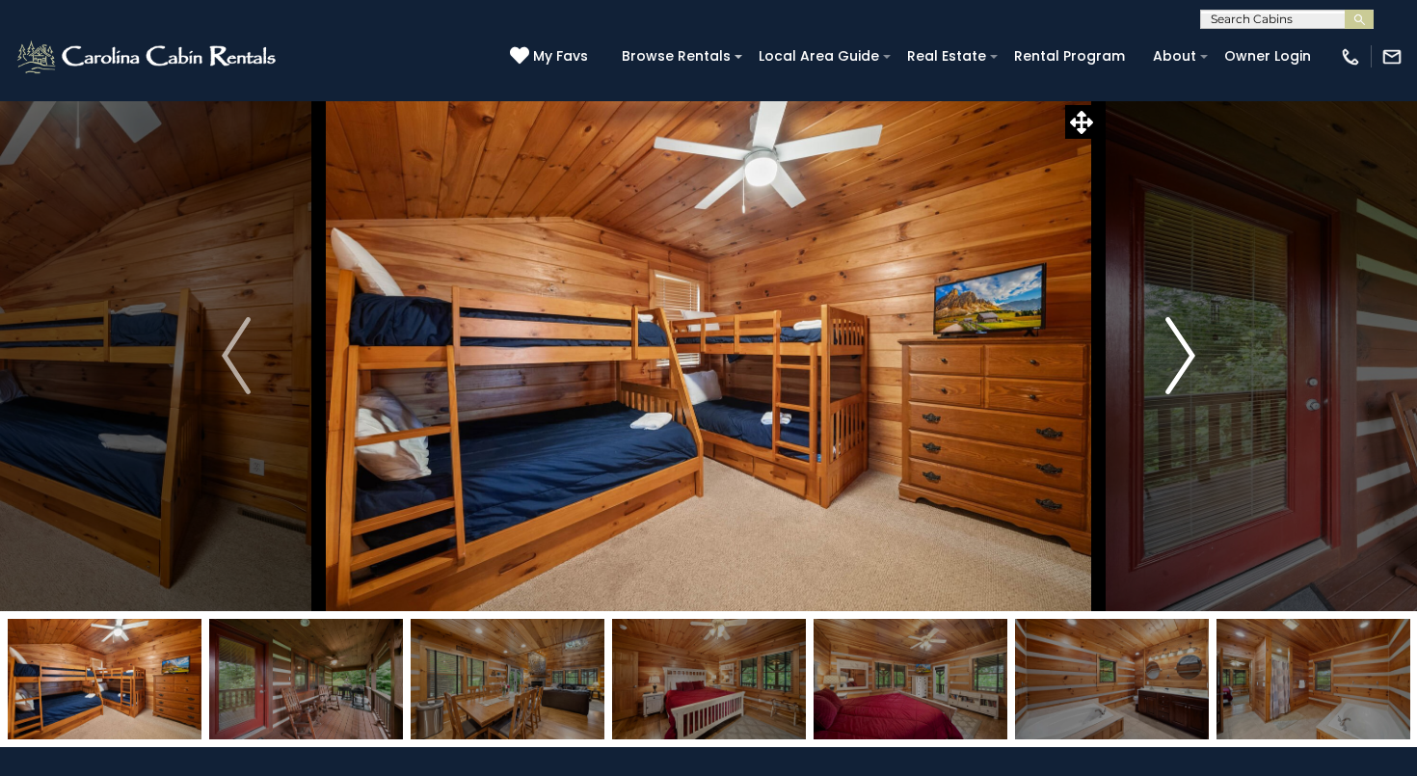
click at [1176, 353] on img "Next" at bounding box center [1181, 355] width 29 height 77
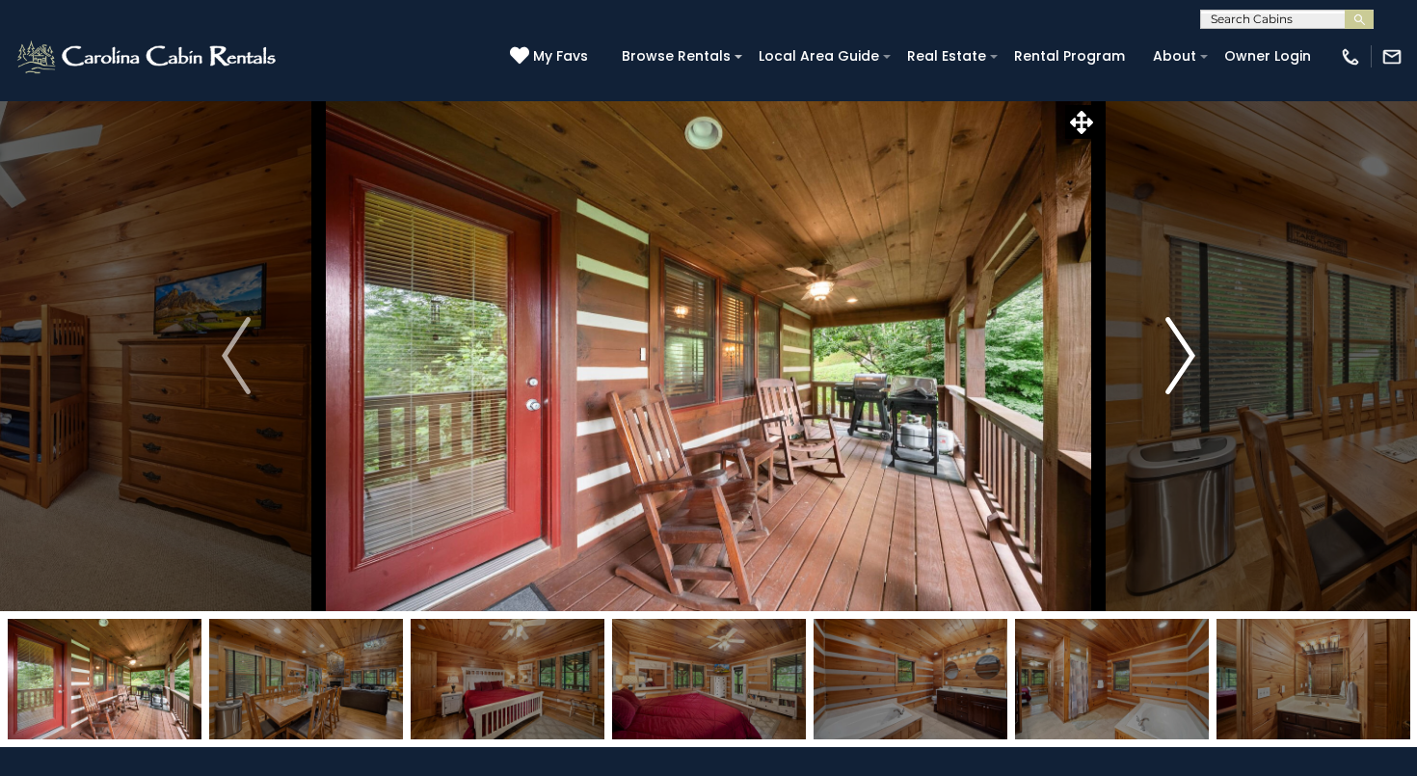
click at [1176, 353] on img "Next" at bounding box center [1181, 355] width 29 height 77
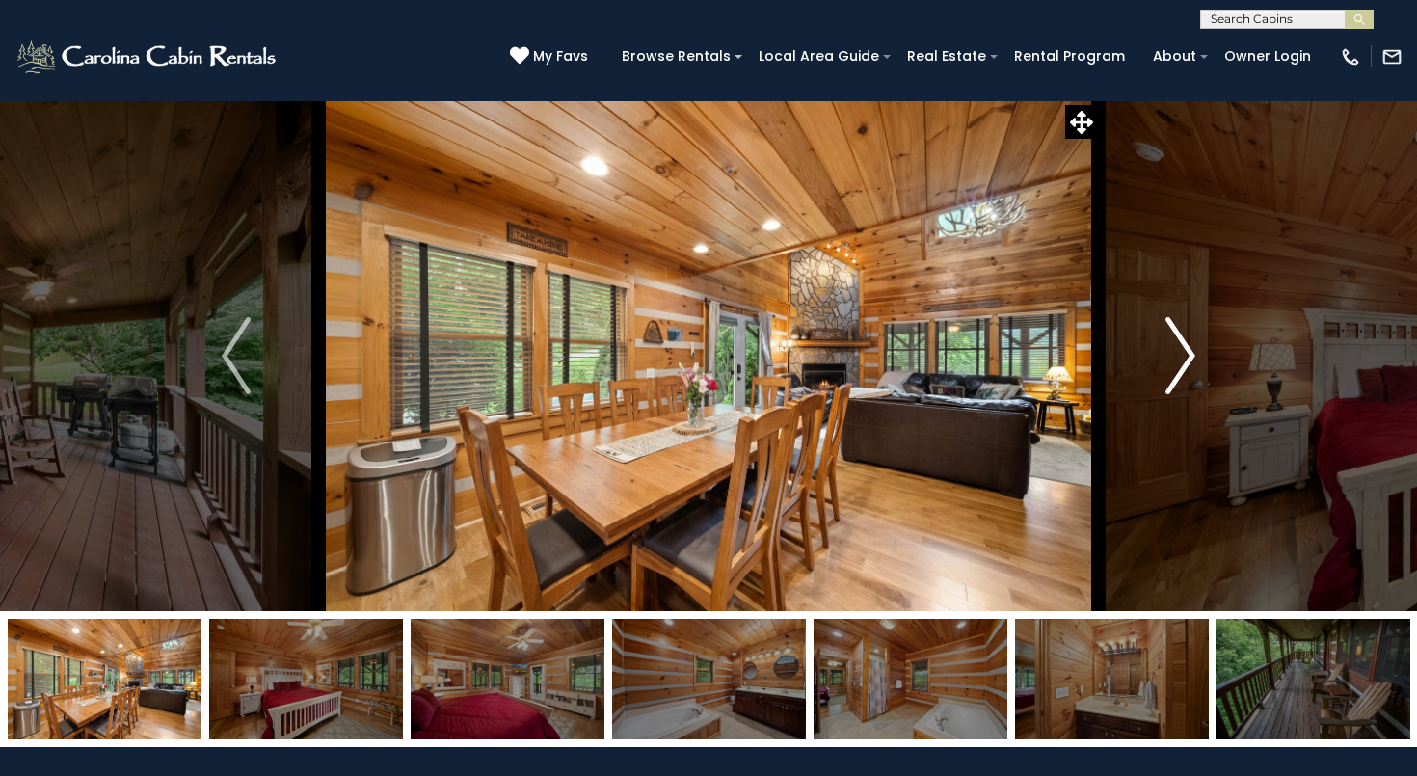
click at [1177, 353] on img "Next" at bounding box center [1181, 355] width 29 height 77
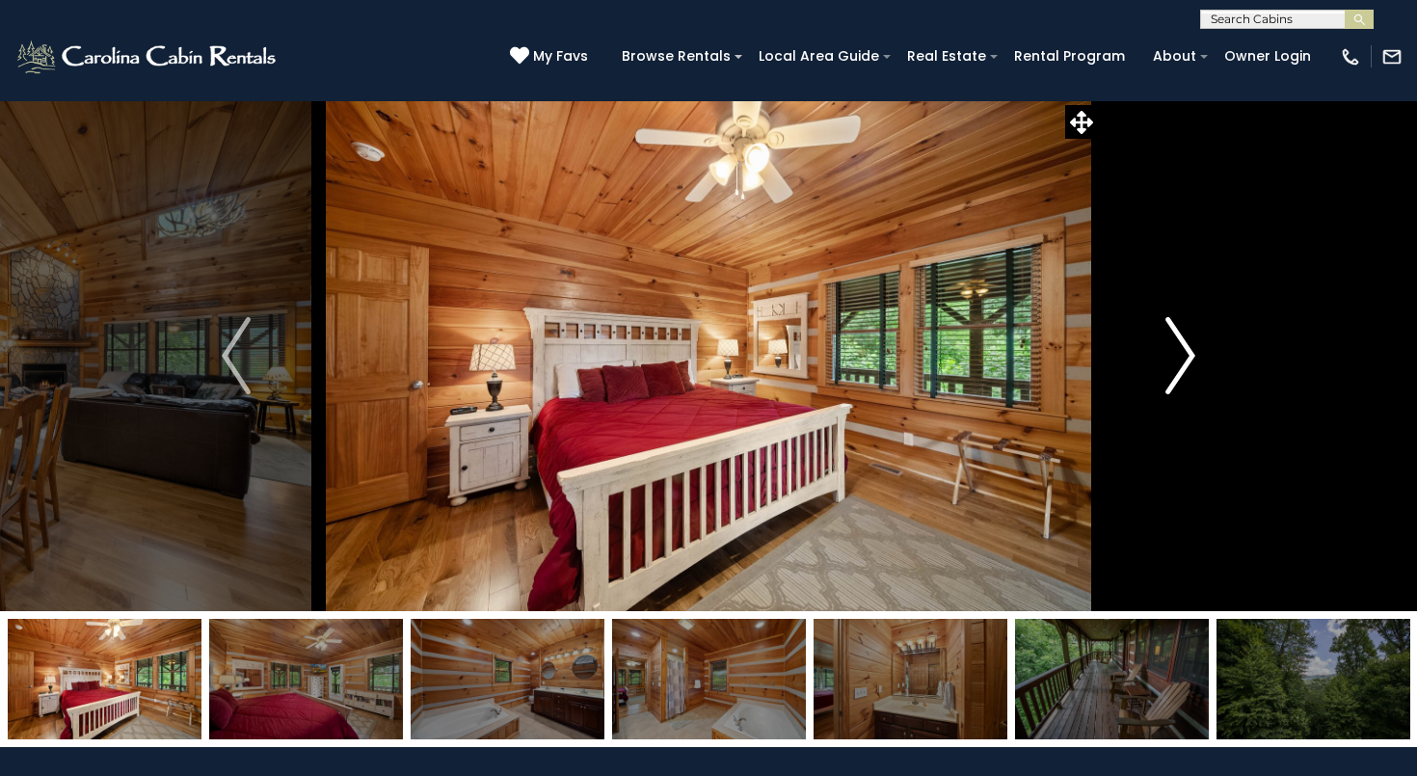
click at [1177, 353] on img "Next" at bounding box center [1181, 355] width 29 height 77
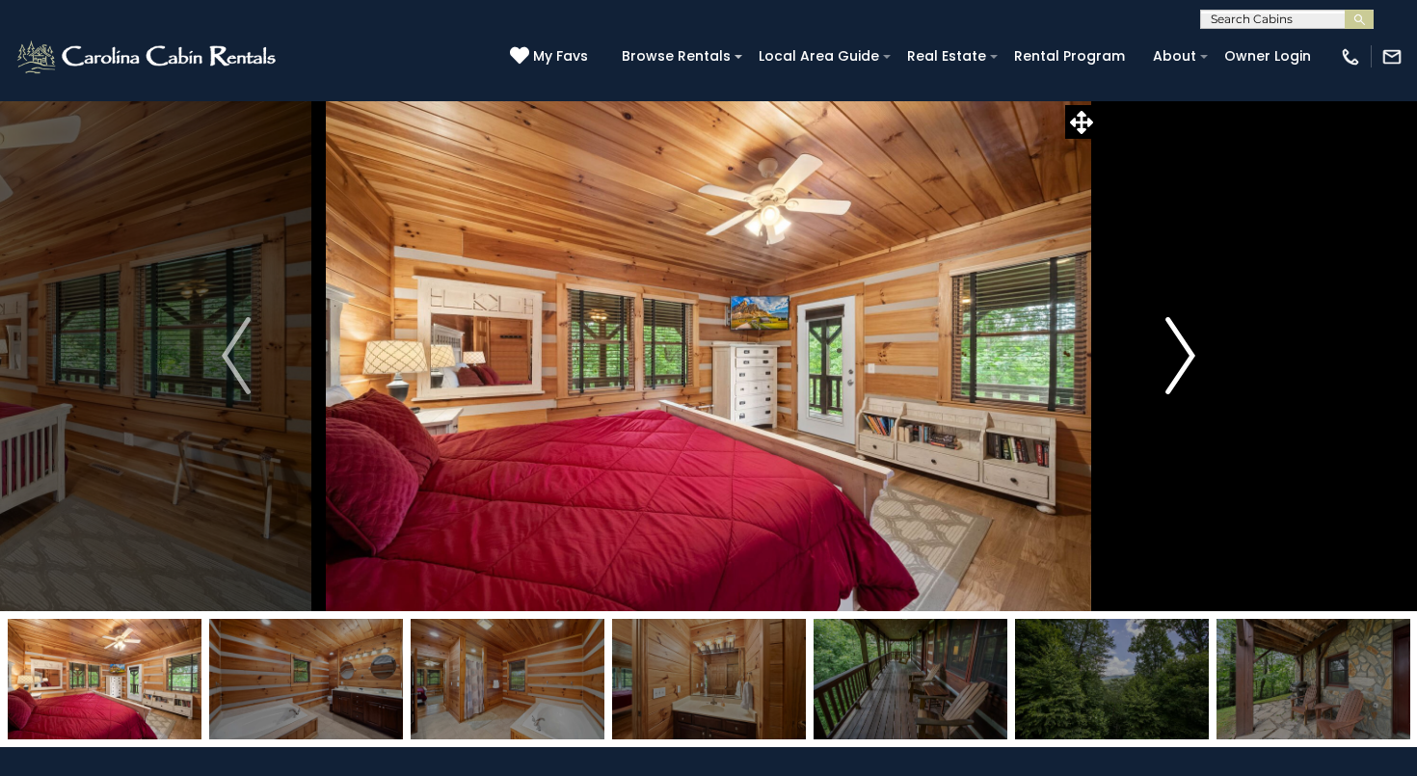
click at [1177, 353] on img "Next" at bounding box center [1181, 355] width 29 height 77
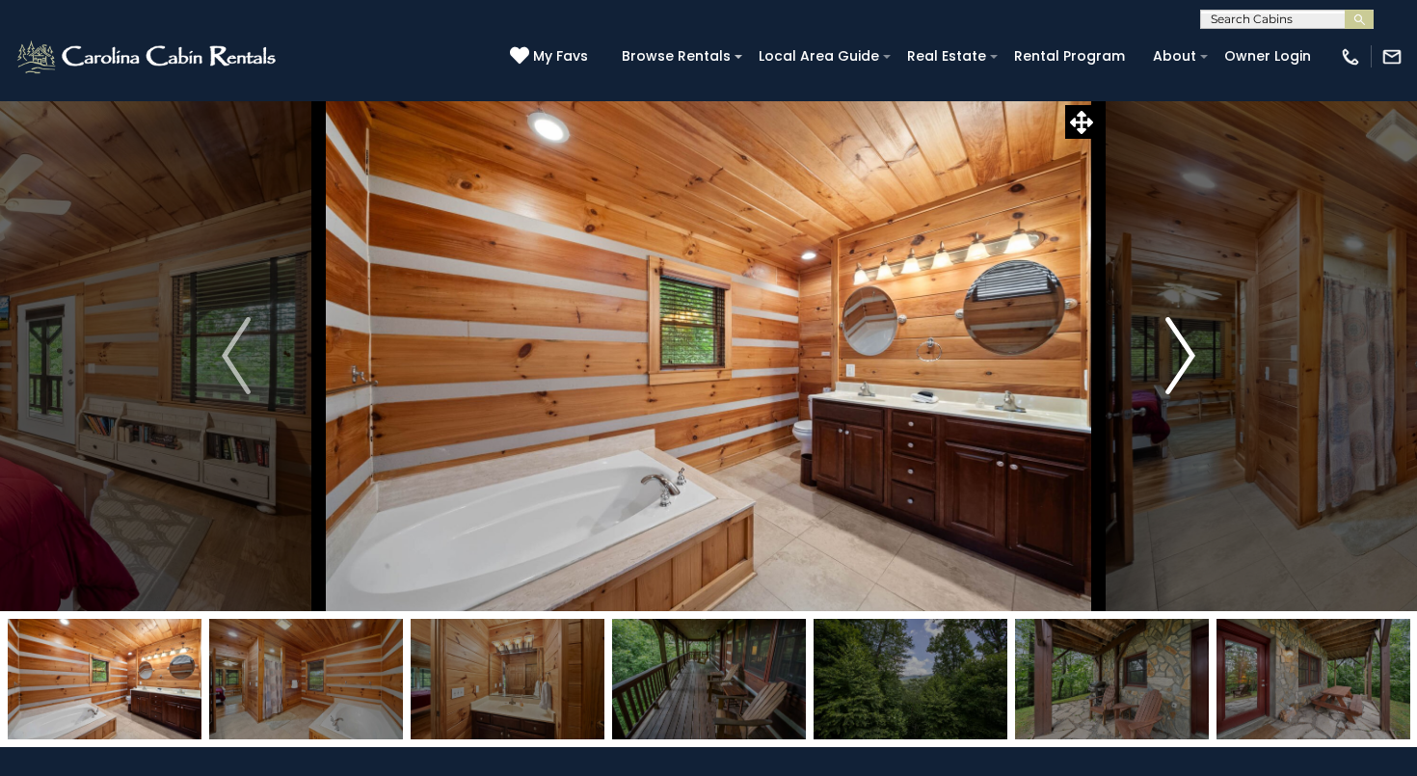
click at [1178, 353] on img "Next" at bounding box center [1181, 355] width 29 height 77
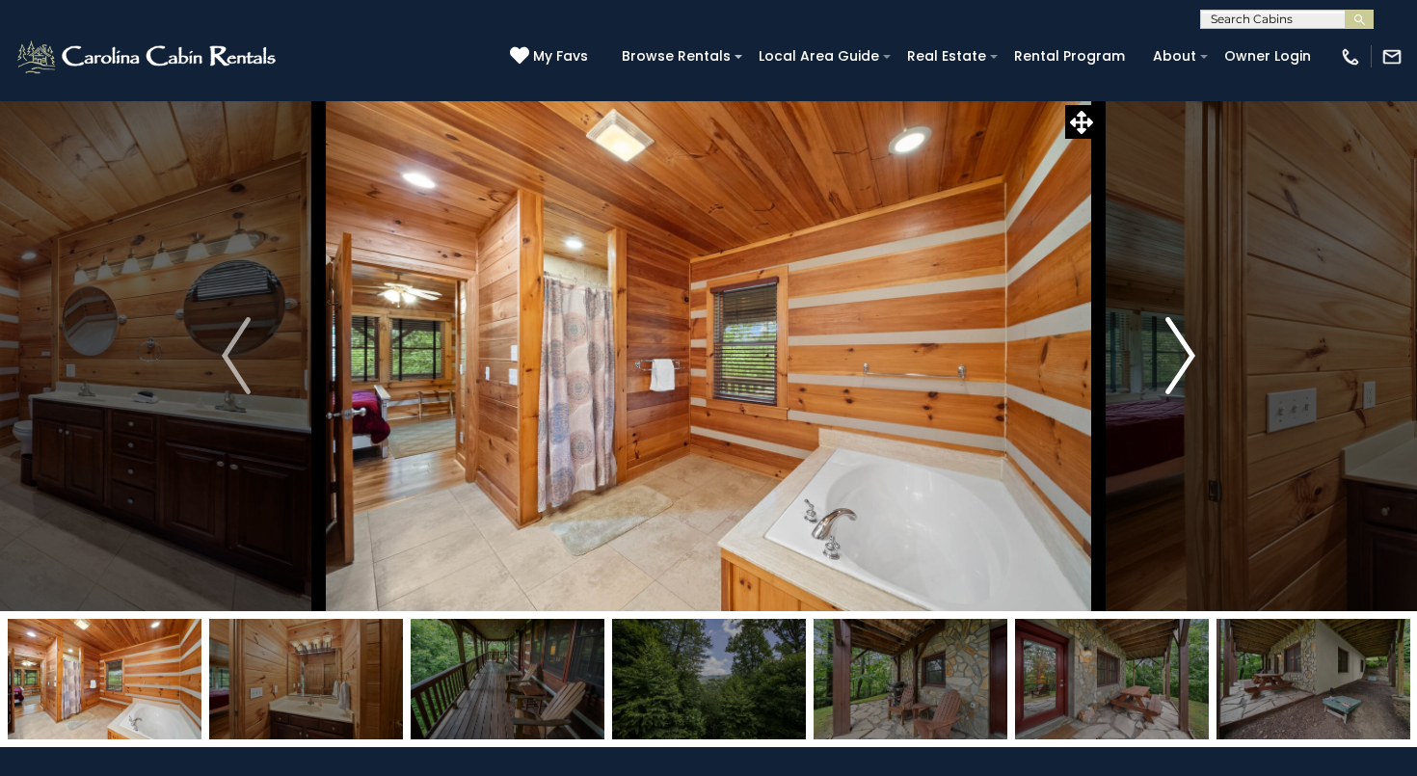
click at [1178, 353] on img "Next" at bounding box center [1181, 355] width 29 height 77
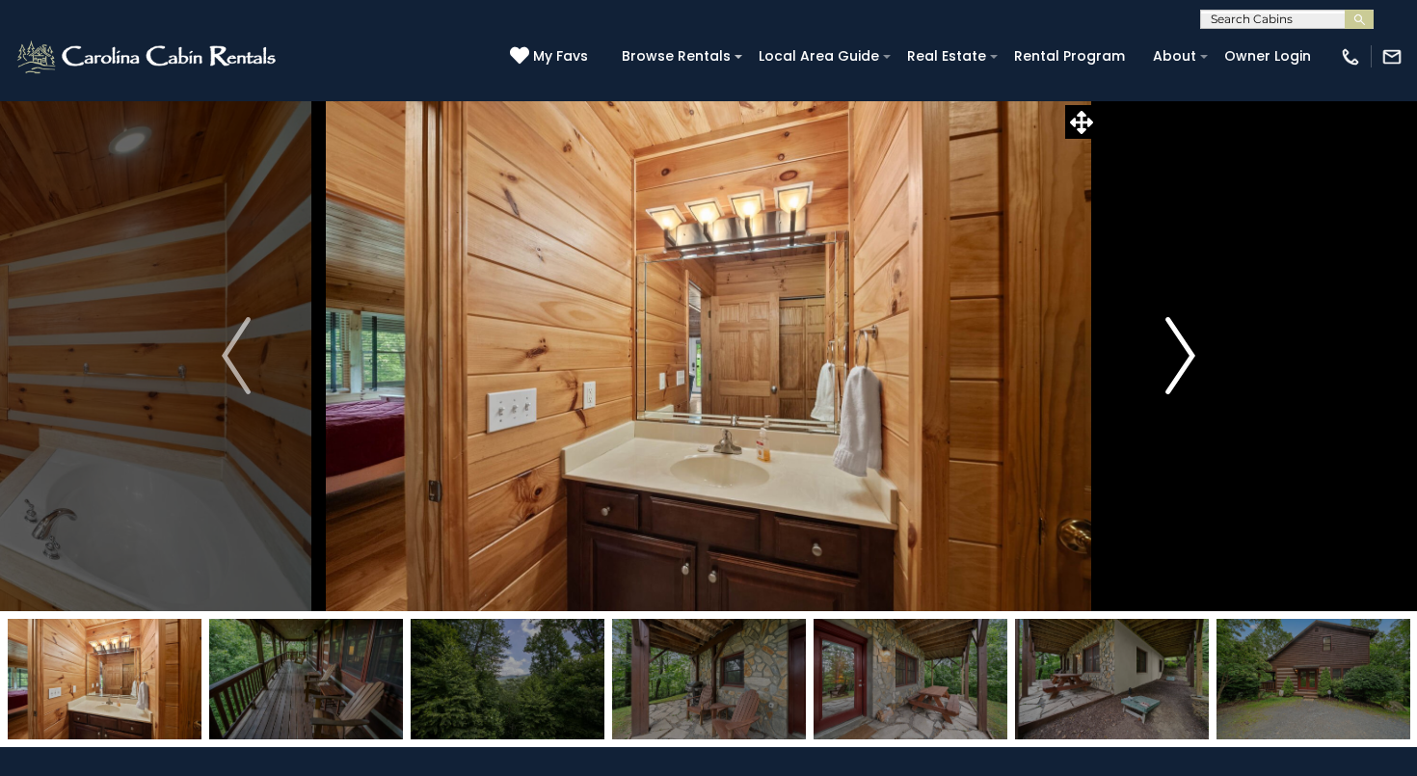
click at [1178, 353] on img "Next" at bounding box center [1181, 355] width 29 height 77
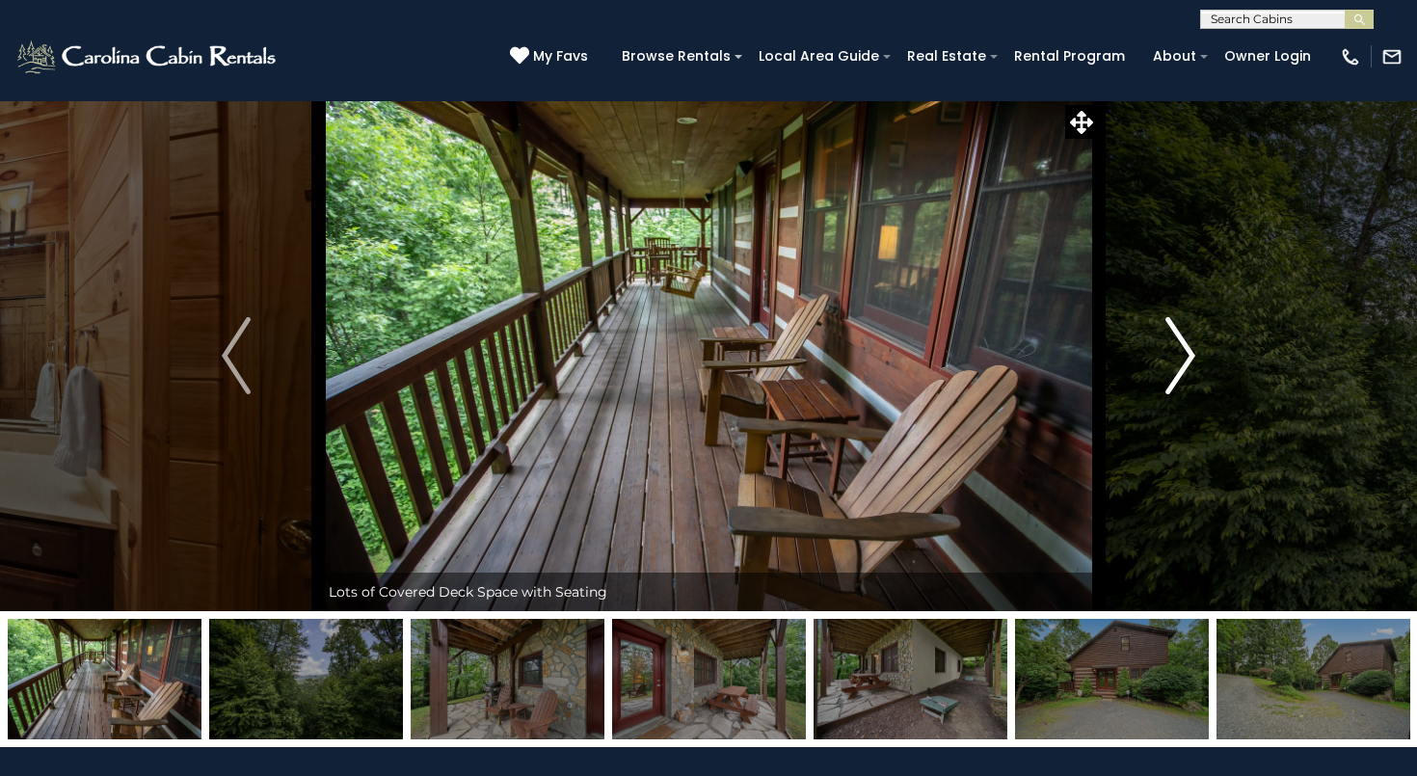
click at [1178, 353] on img "Next" at bounding box center [1181, 355] width 29 height 77
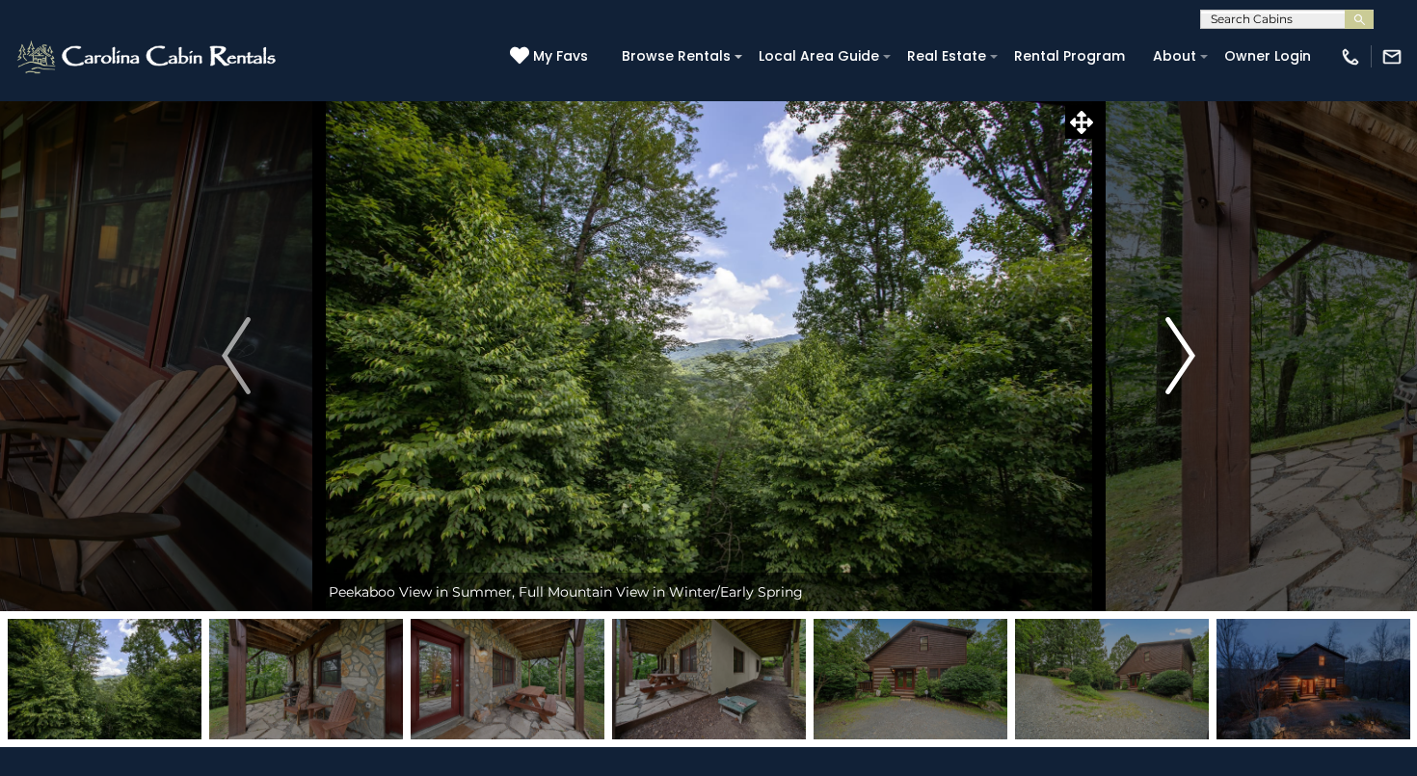
click at [1179, 353] on img "Next" at bounding box center [1181, 355] width 29 height 77
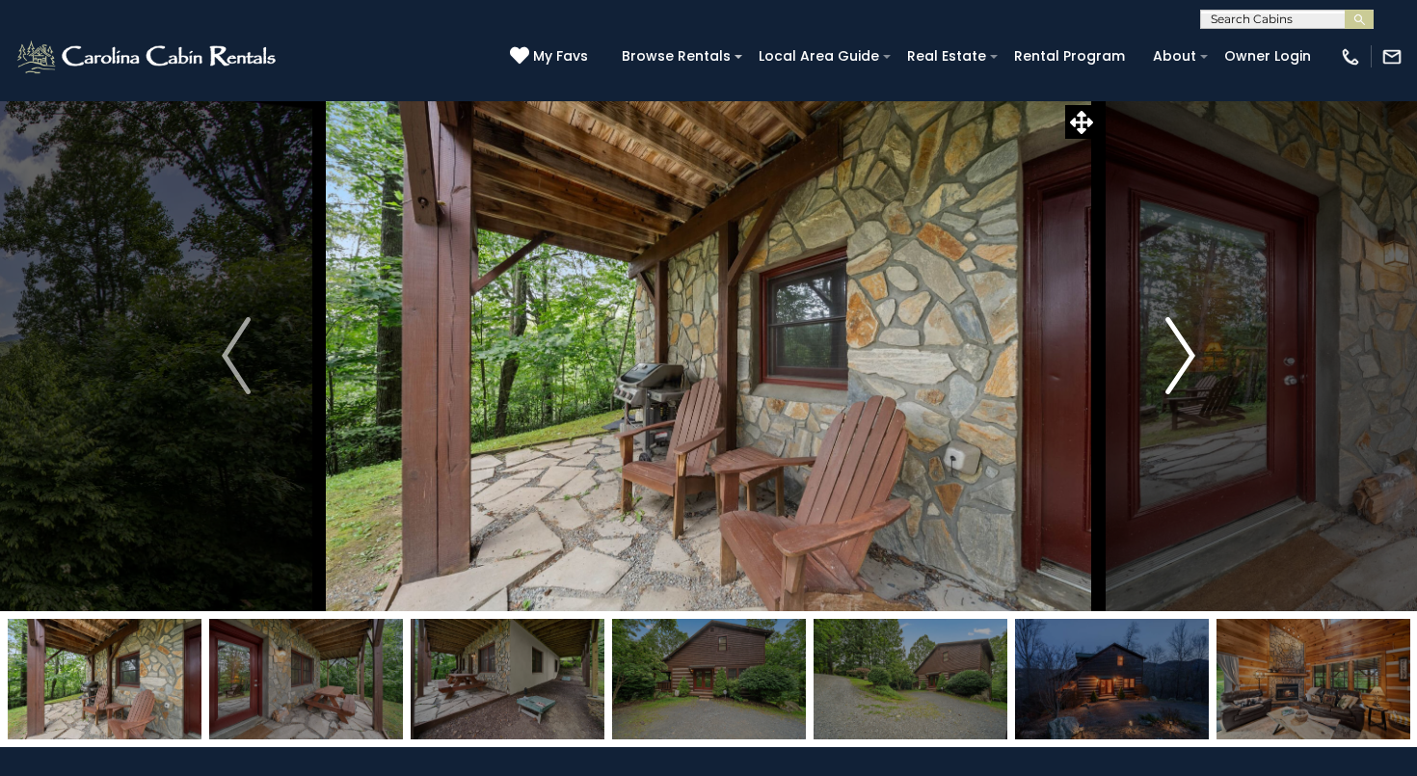
click at [1179, 353] on img "Next" at bounding box center [1181, 355] width 29 height 77
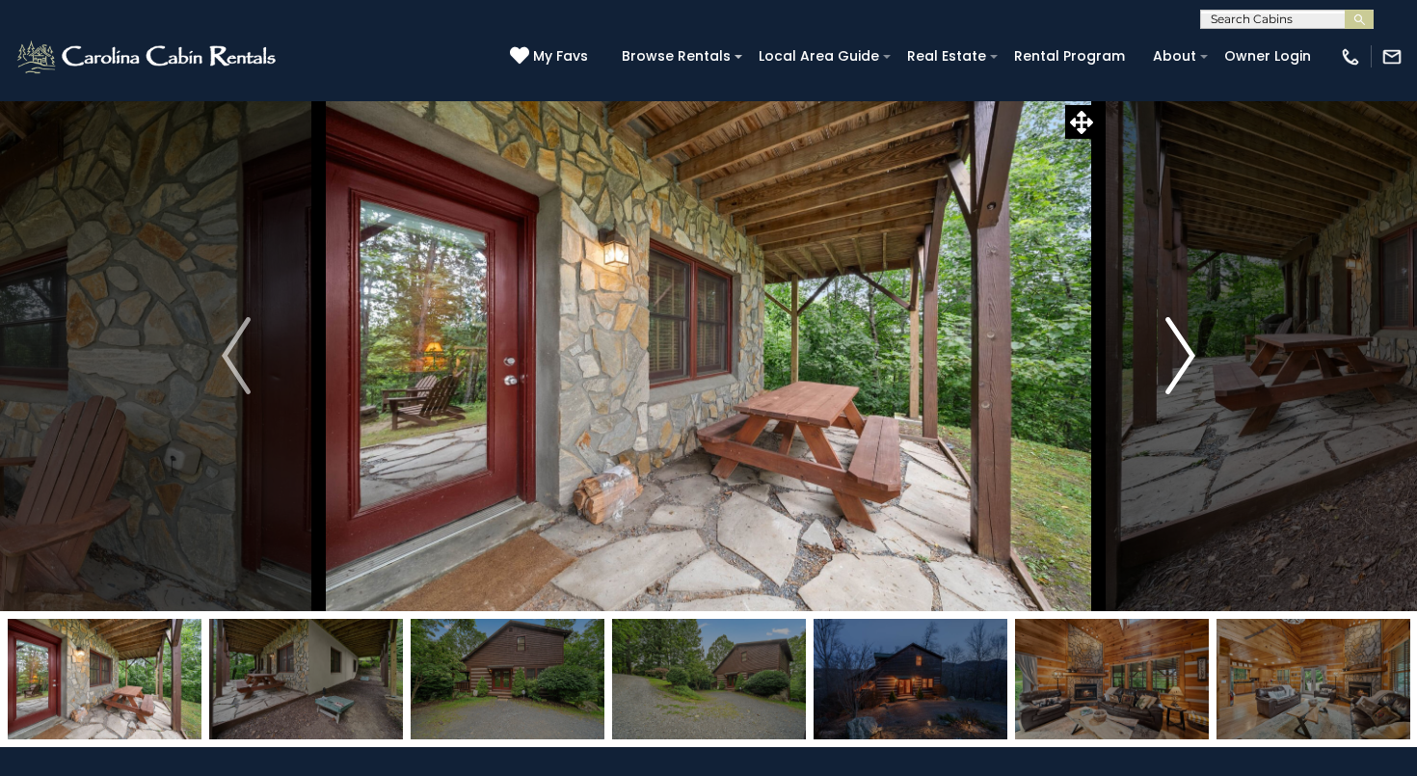
click at [1179, 353] on img "Next" at bounding box center [1181, 355] width 29 height 77
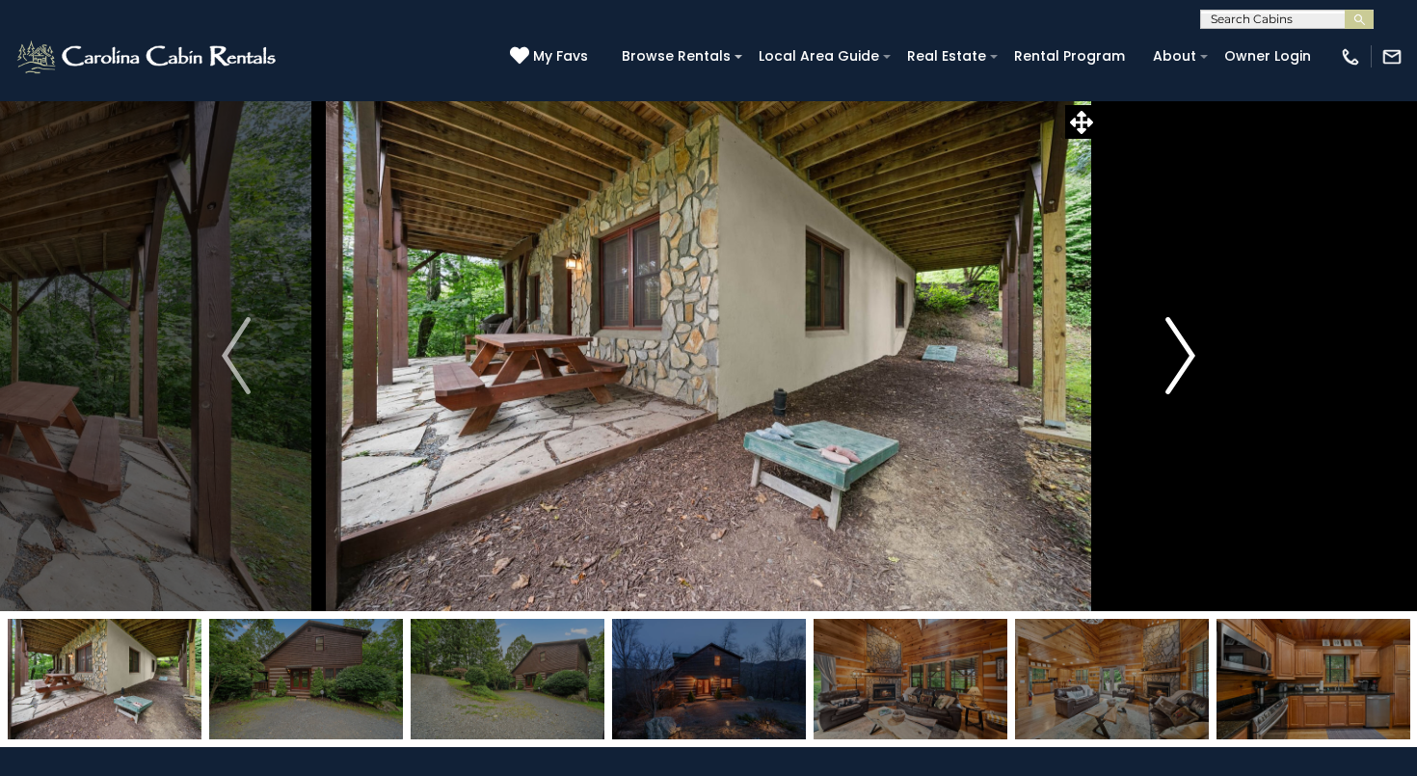
click at [1179, 353] on img "Next" at bounding box center [1181, 355] width 29 height 77
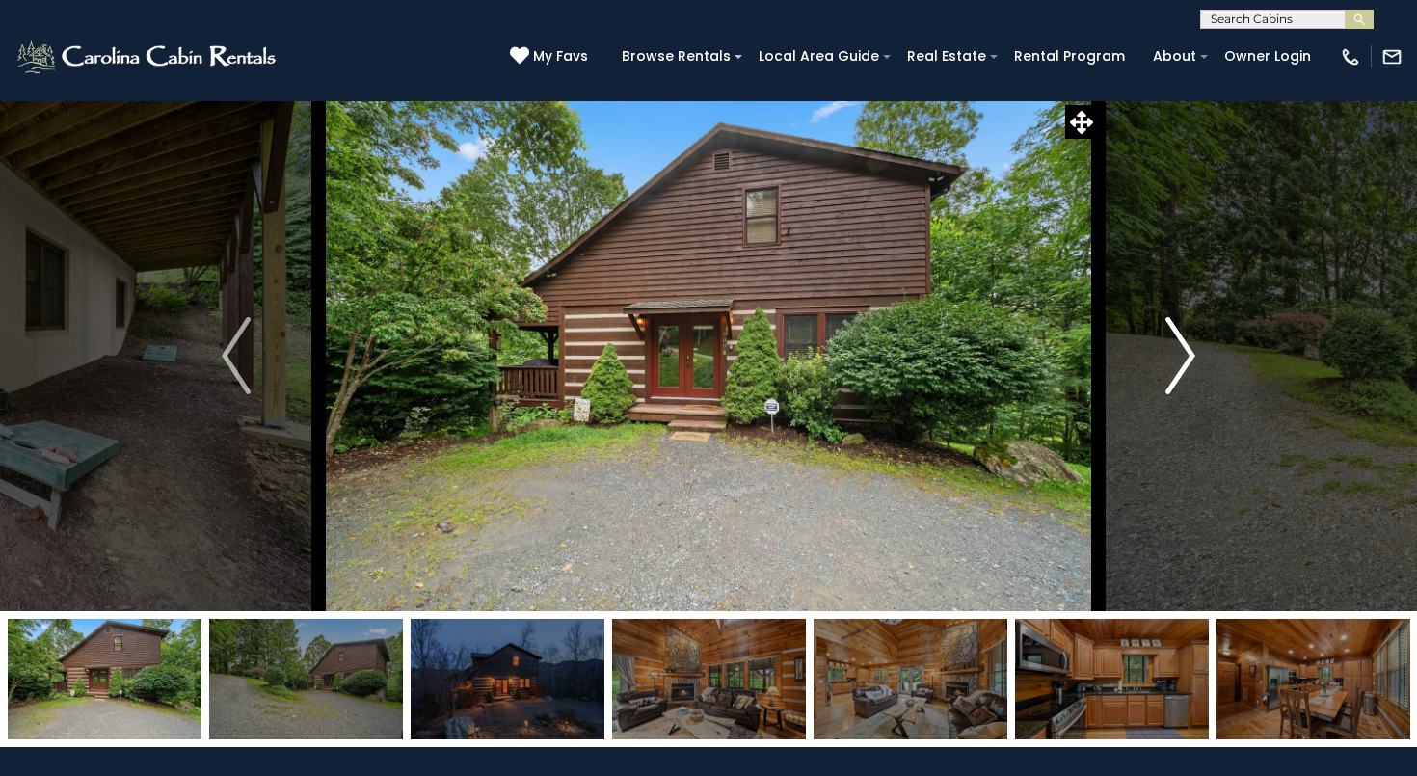
click at [1180, 353] on img "Next" at bounding box center [1181, 355] width 29 height 77
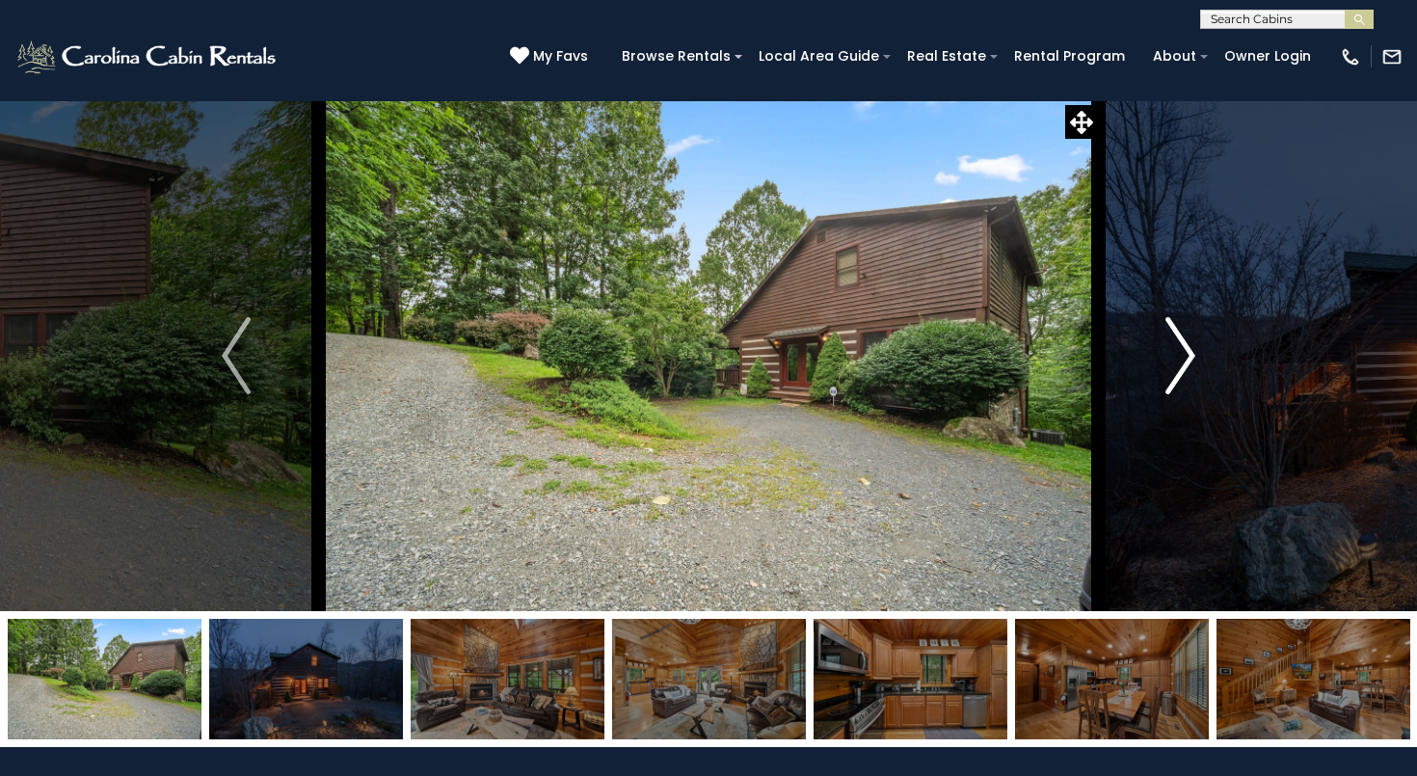
click at [1180, 353] on img "Next" at bounding box center [1181, 355] width 29 height 77
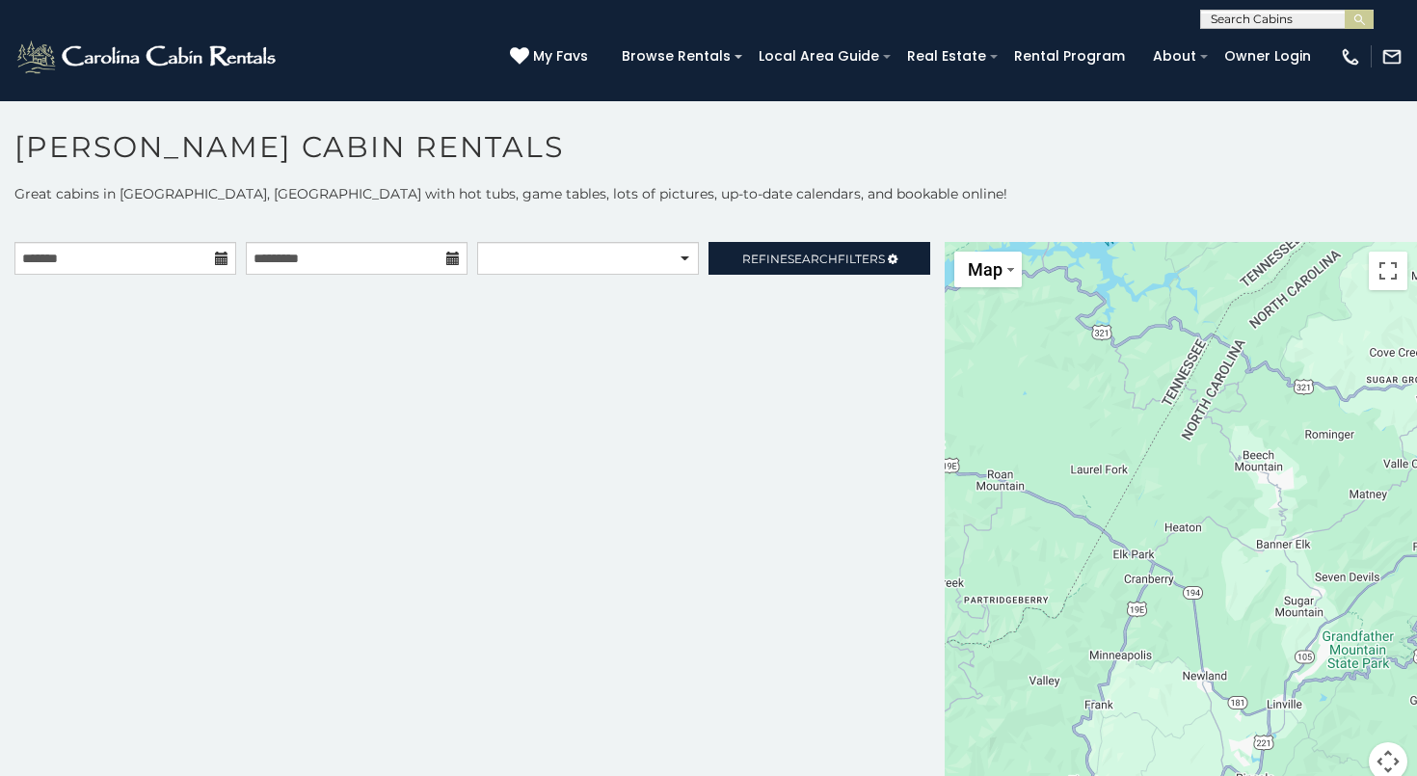
scroll to position [11, 0]
